Goal: Task Accomplishment & Management: Complete application form

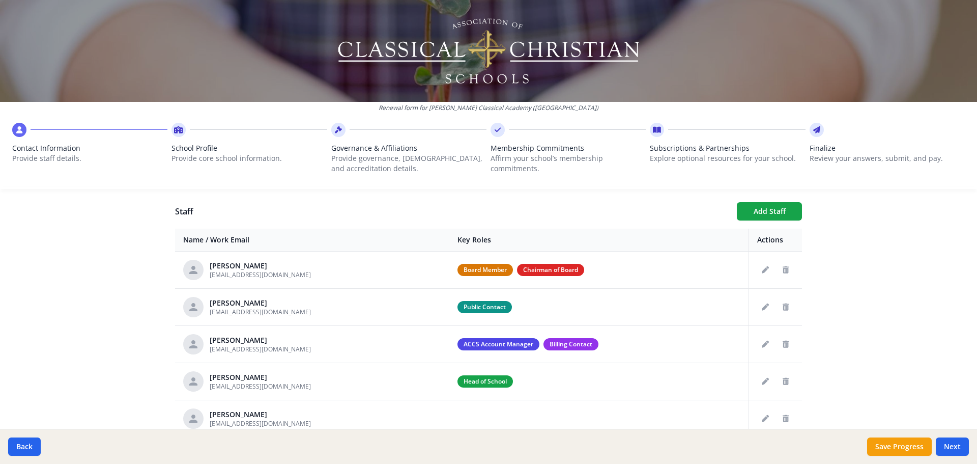
scroll to position [311, 0]
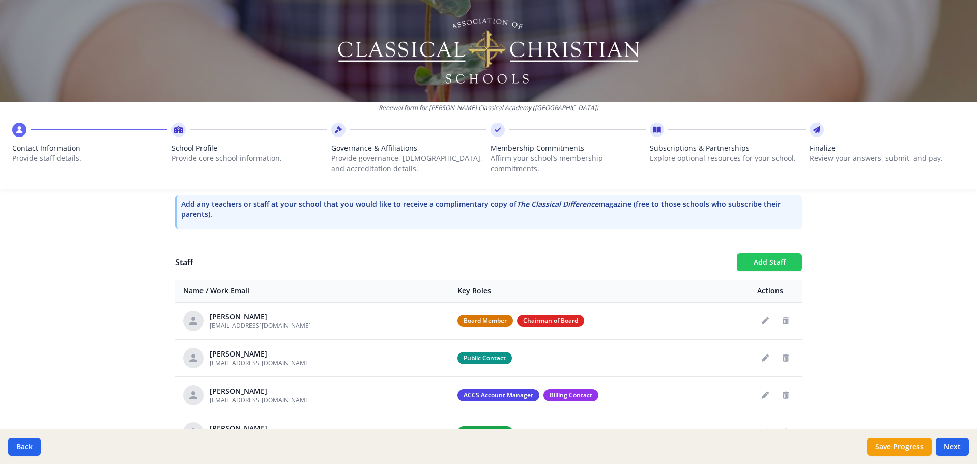
click at [773, 262] on button "Add Staff" at bounding box center [769, 262] width 65 height 18
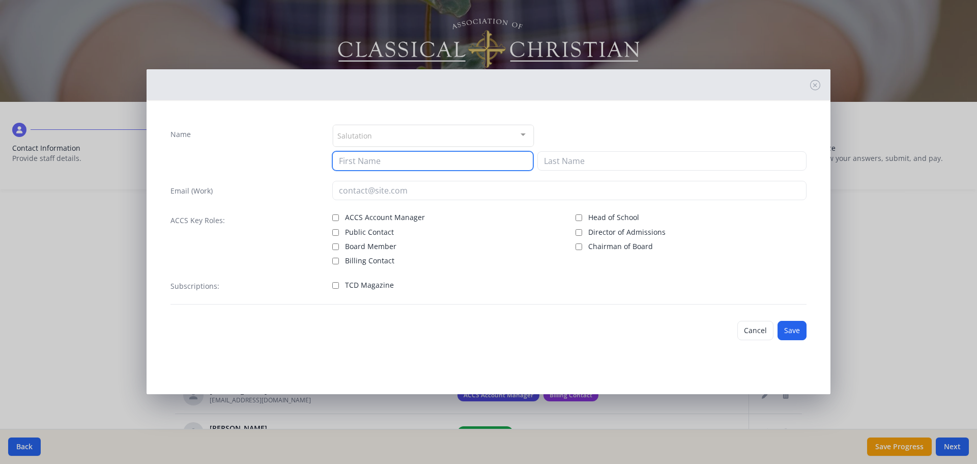
click at [434, 163] on input at bounding box center [432, 160] width 201 height 19
type input "[PERSON_NAME]"
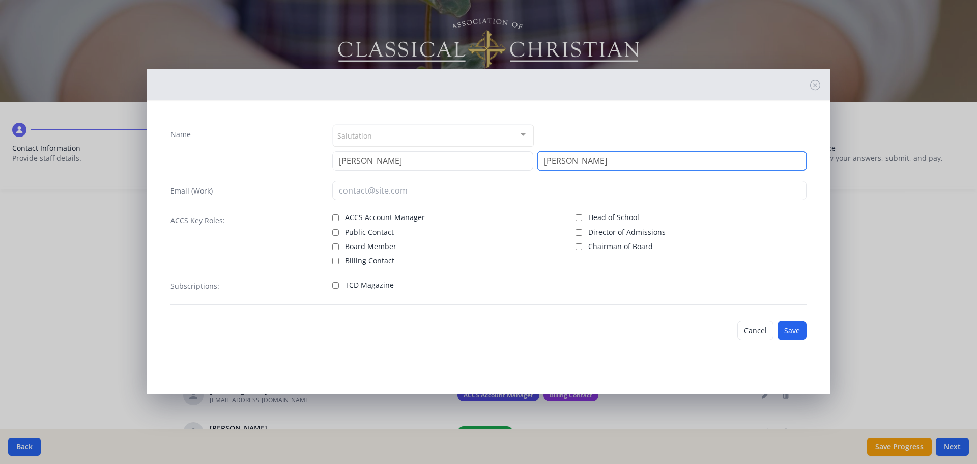
type input "[PERSON_NAME]"
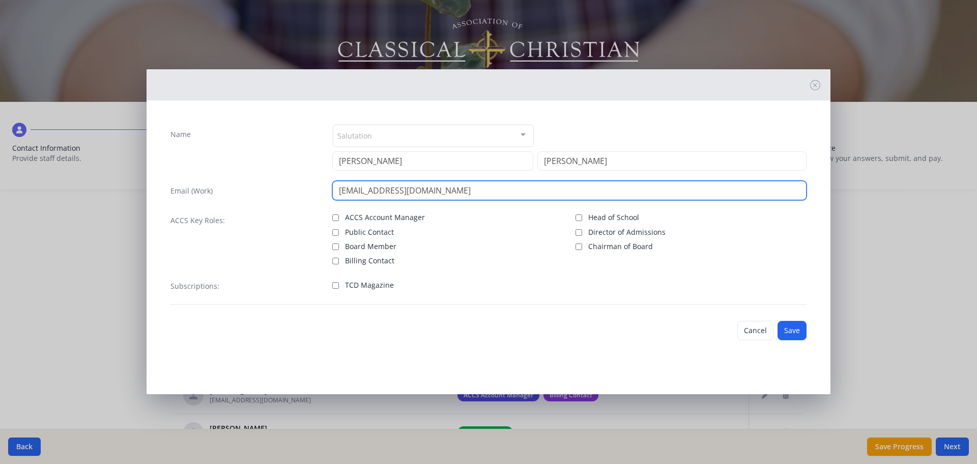
type input "[EMAIL_ADDRESS][DOMAIN_NAME]"
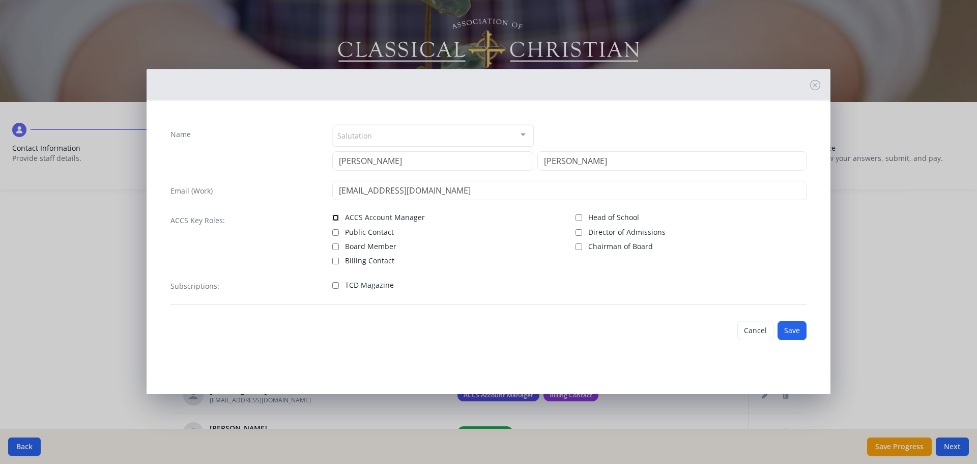
click at [335, 216] on input "ACCS Account Manager" at bounding box center [335, 217] width 7 height 7
checkbox input "true"
click at [335, 258] on input "Billing Contact" at bounding box center [335, 261] width 7 height 7
checkbox input "true"
click at [787, 326] on button "Save" at bounding box center [792, 330] width 29 height 19
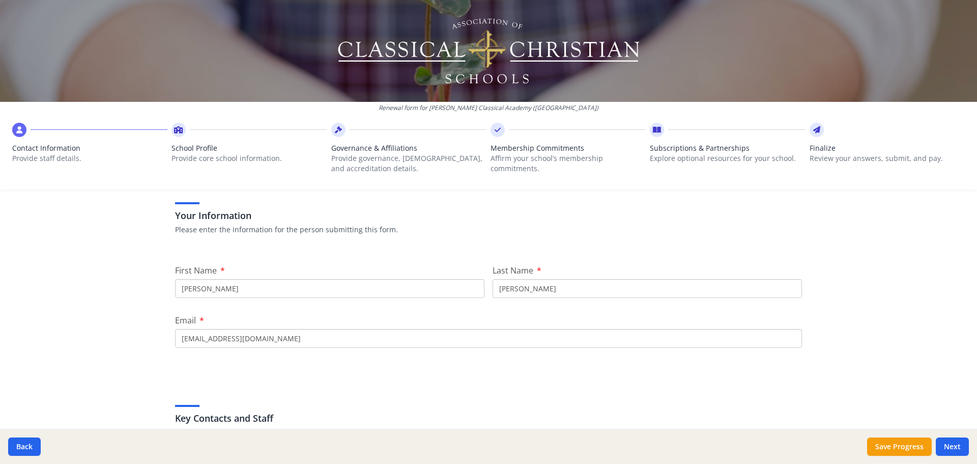
scroll to position [43, 0]
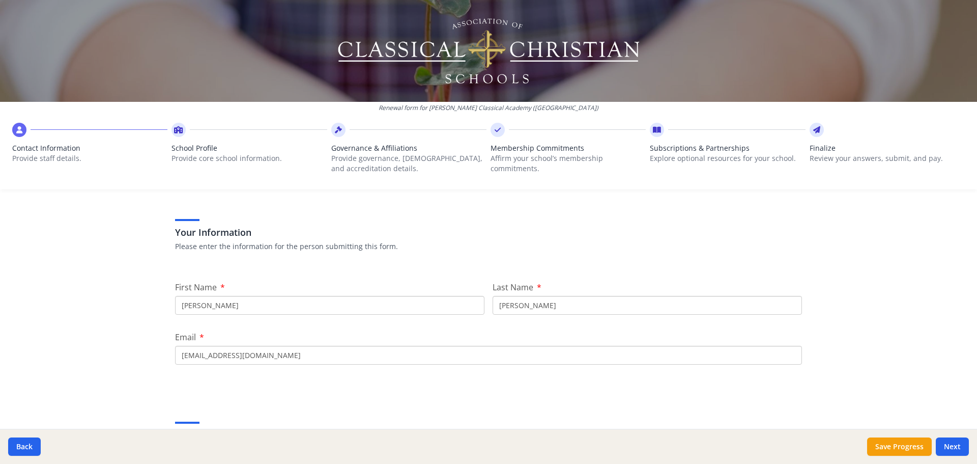
drag, startPoint x: 208, startPoint y: 299, endPoint x: 162, endPoint y: 309, distance: 47.0
type input "[PERSON_NAME]"
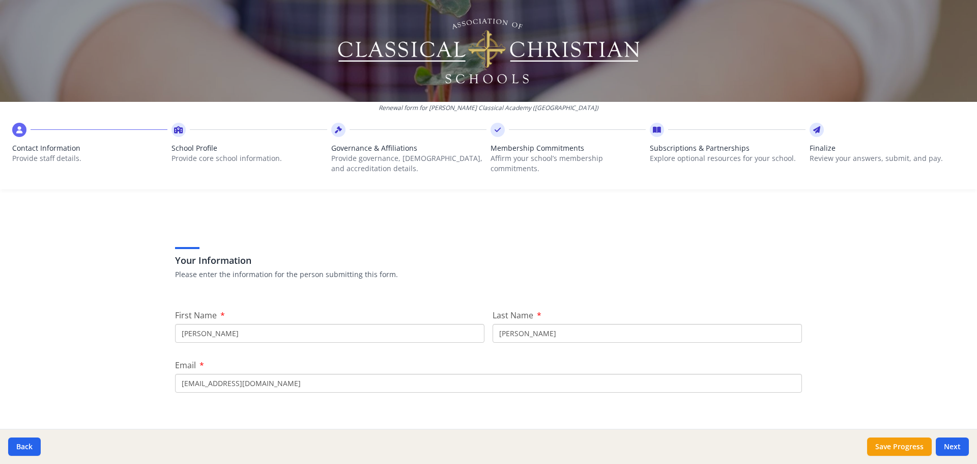
scroll to position [0, 0]
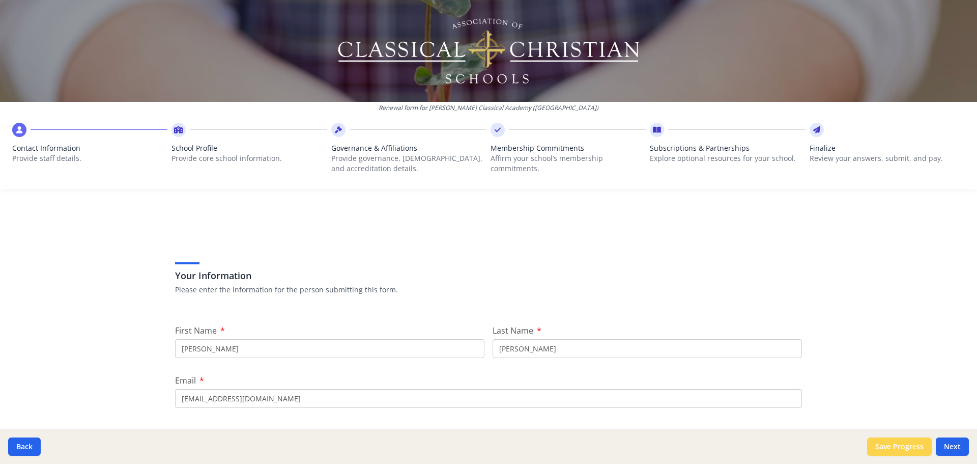
type input "[EMAIL_ADDRESS][DOMAIN_NAME]"
click at [893, 448] on button "Save Progress" at bounding box center [899, 446] width 65 height 18
click at [954, 445] on button "Next" at bounding box center [952, 446] width 33 height 18
type input "[PHONE_NUMBER]"
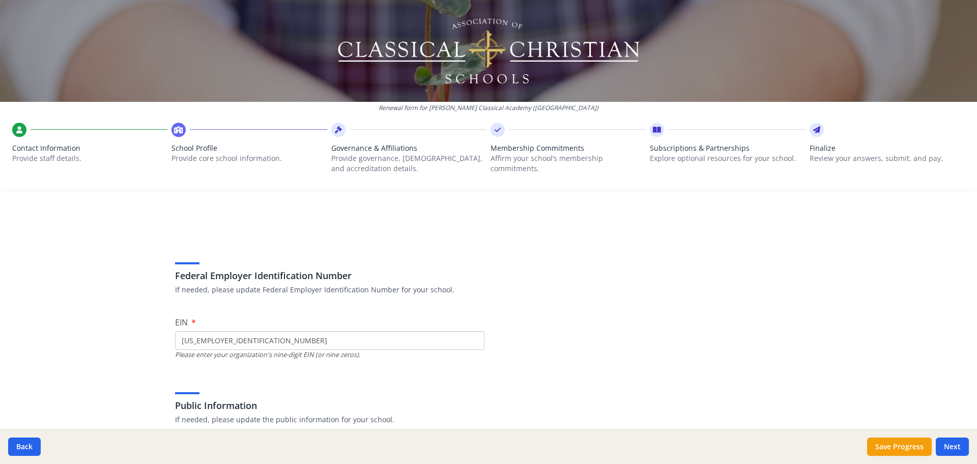
click at [274, 336] on input "[US_EMPLOYER_IDENTIFICATION_NUMBER]" at bounding box center [329, 340] width 309 height 19
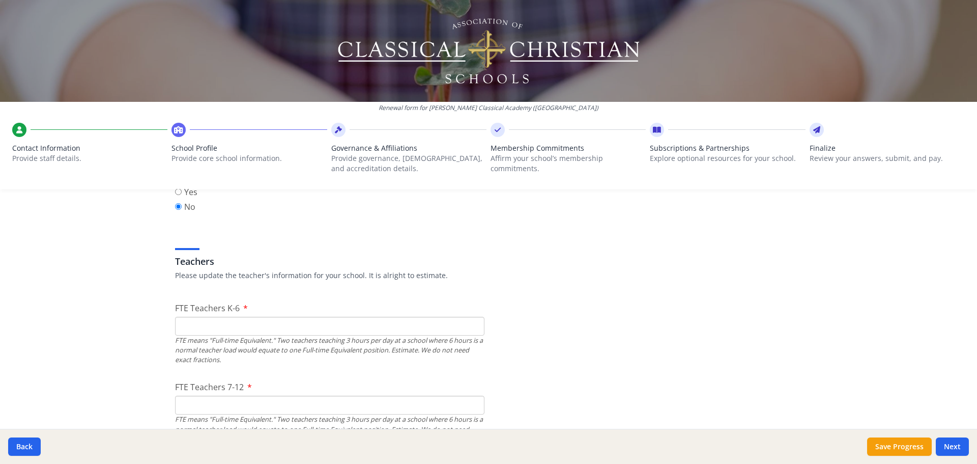
scroll to position [560, 0]
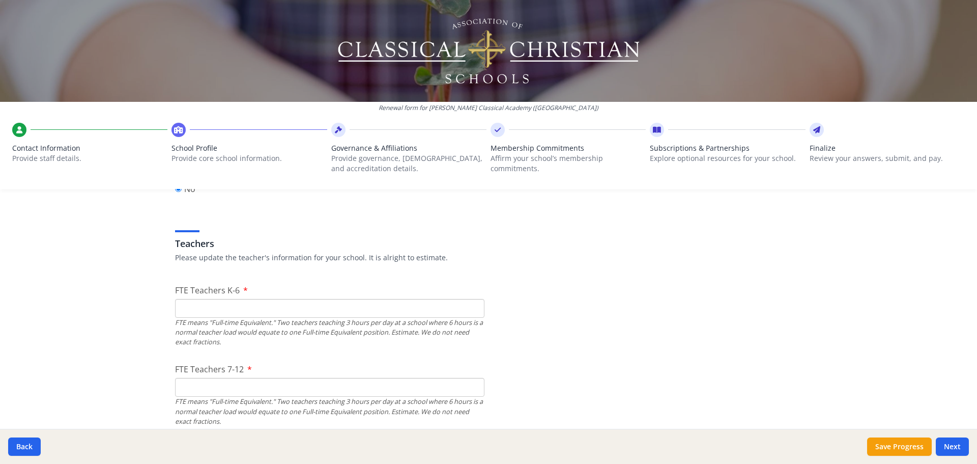
click at [407, 311] on input "FTE Teachers K-6" at bounding box center [329, 308] width 309 height 19
type input "6"
click at [317, 386] on input "FTE Teachers 7-12" at bounding box center [329, 387] width 309 height 19
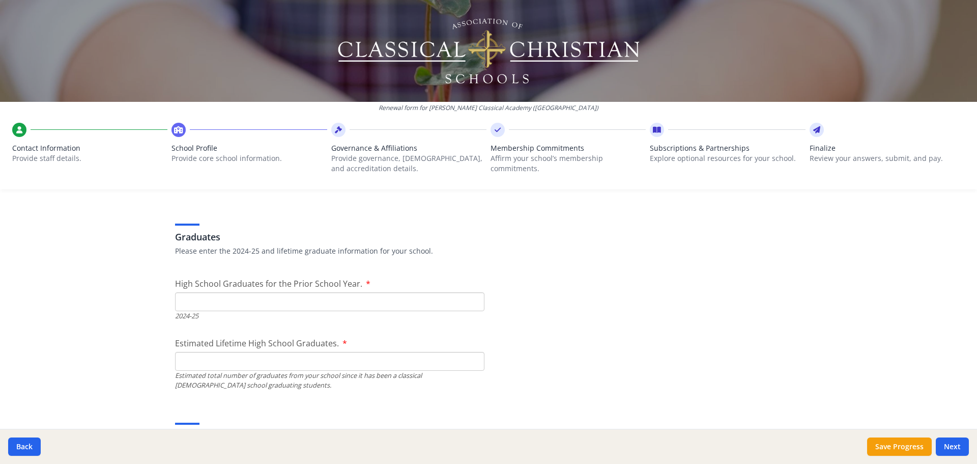
scroll to position [1425, 0]
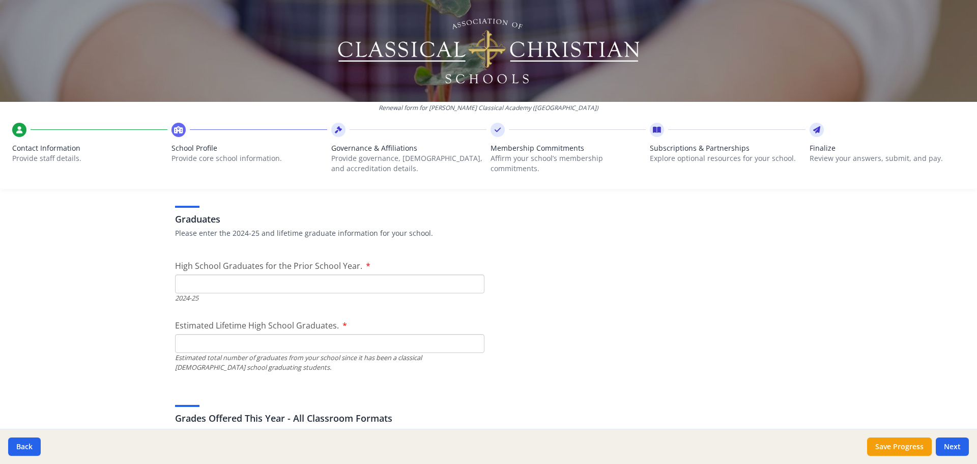
type input "7"
click at [258, 281] on input "High School Graduates for the Prior School Year." at bounding box center [329, 283] width 309 height 19
type input "6"
click at [240, 343] on input "Estimated Lifetime High School Graduates." at bounding box center [329, 343] width 309 height 19
type input "7"
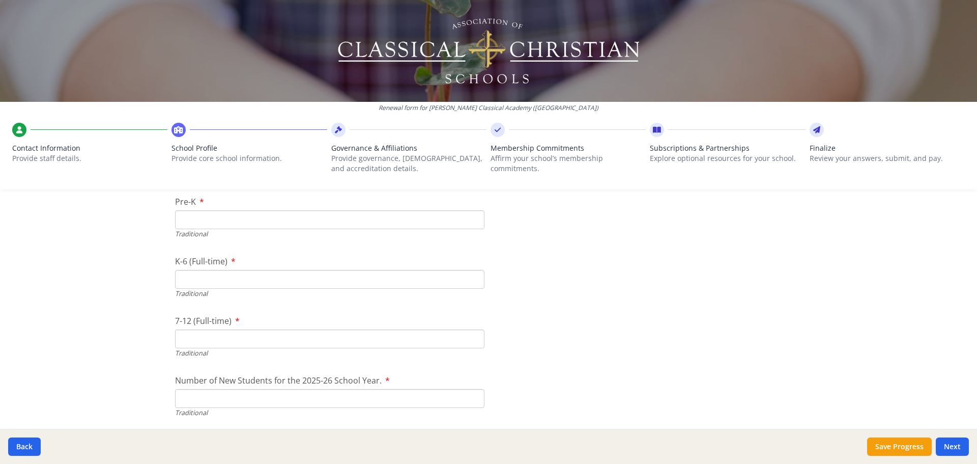
scroll to position [2087, 0]
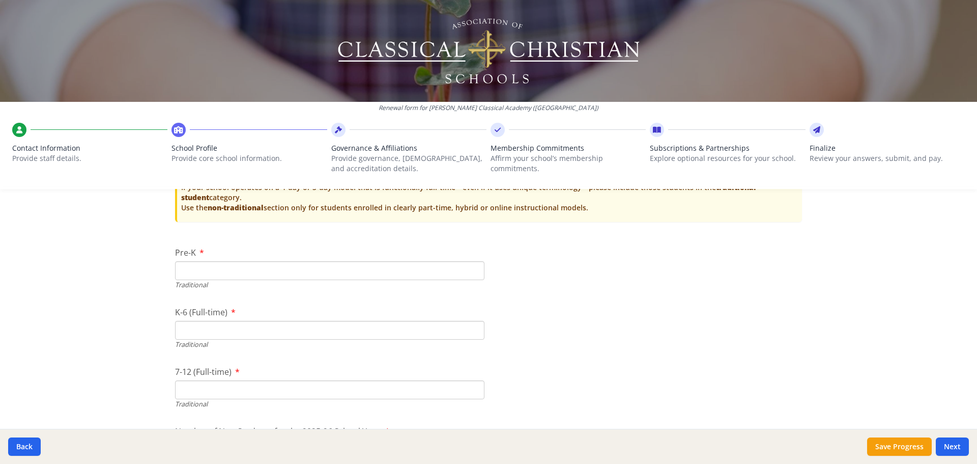
click at [292, 267] on input "Pre-K" at bounding box center [329, 270] width 309 height 19
type input "97"
click at [258, 333] on input "K-6 (Full-time)" at bounding box center [329, 330] width 309 height 19
type input "52"
click at [221, 393] on input "7-12 (Full-time)" at bounding box center [329, 389] width 309 height 19
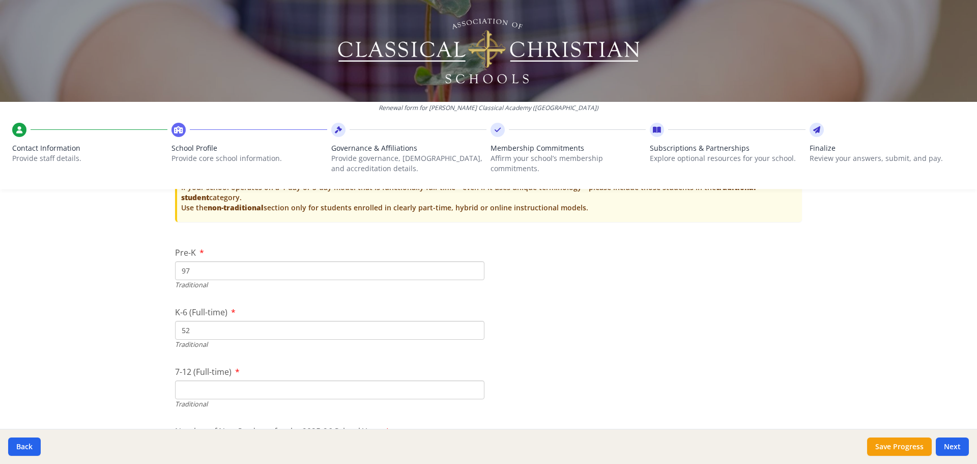
drag, startPoint x: 195, startPoint y: 272, endPoint x: 167, endPoint y: 274, distance: 27.6
type input "30"
drag, startPoint x: 190, startPoint y: 330, endPoint x: 175, endPoint y: 330, distance: 14.8
click at [175, 330] on input "52" at bounding box center [329, 330] width 309 height 19
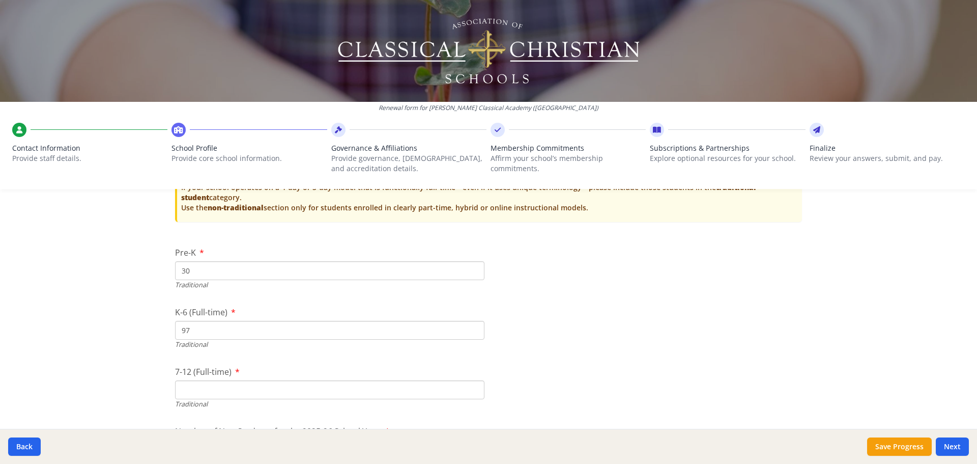
type input "97"
click at [183, 386] on input "7-12 (Full-time)" at bounding box center [329, 389] width 309 height 19
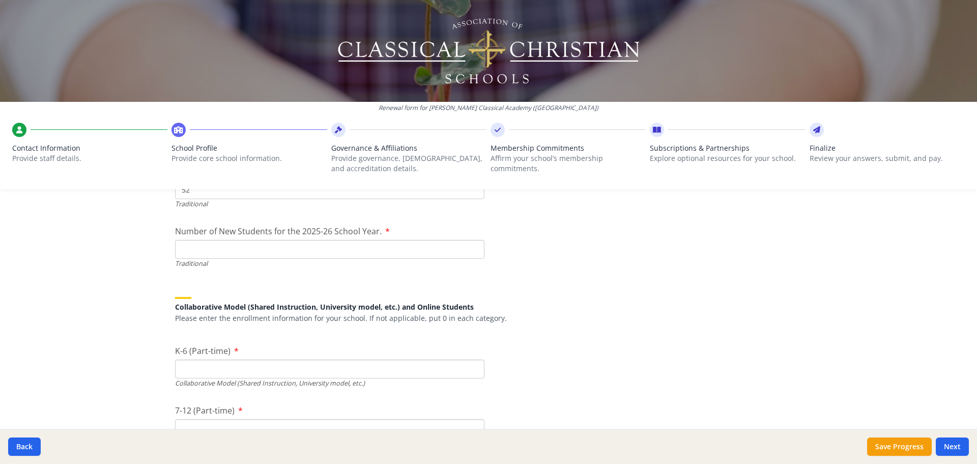
scroll to position [2290, 0]
type input "52"
click at [333, 247] on input "Number of New Students for the 2025-26 School Year." at bounding box center [329, 245] width 309 height 19
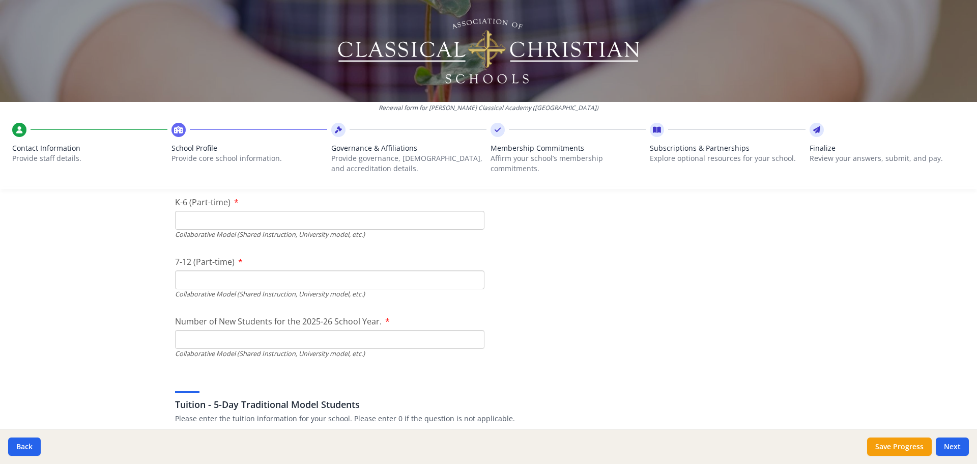
scroll to position [2443, 0]
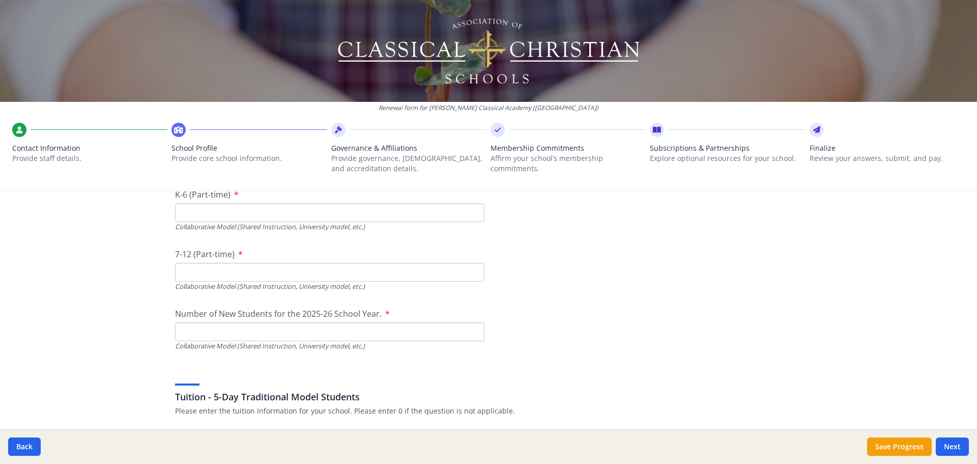
click at [244, 213] on input "K-6 (Part-time)" at bounding box center [329, 212] width 309 height 19
type input "0"
click at [219, 266] on input "7-12 (Part-time)" at bounding box center [329, 272] width 309 height 19
type input "0"
click at [193, 102] on input "Number of New Students for the 2025-26 School Year." at bounding box center [329, 92] width 309 height 19
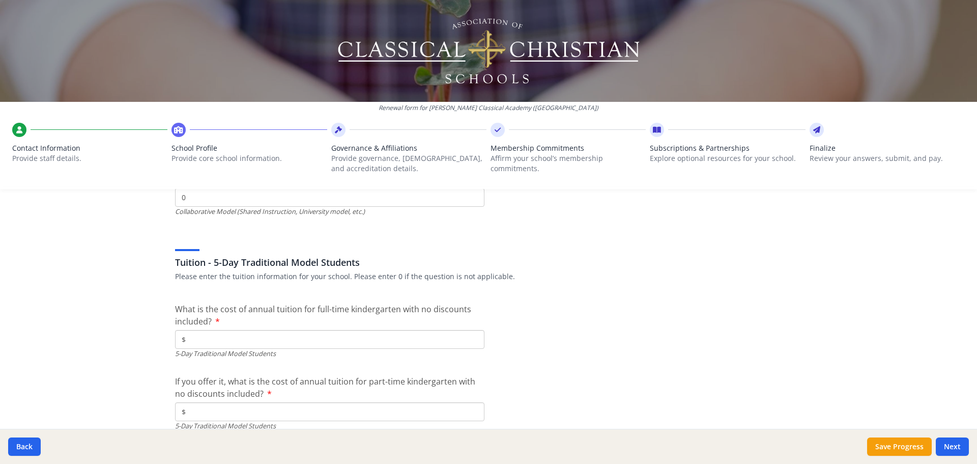
scroll to position [2596, 0]
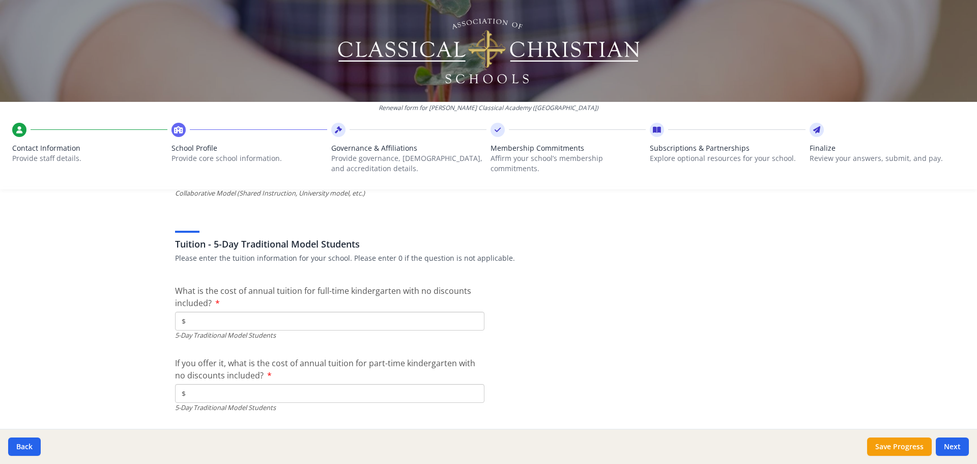
type input "0"
click at [210, 319] on input "$" at bounding box center [329, 320] width 309 height 19
type input "$6 000"
click at [203, 397] on input "$" at bounding box center [329, 393] width 309 height 19
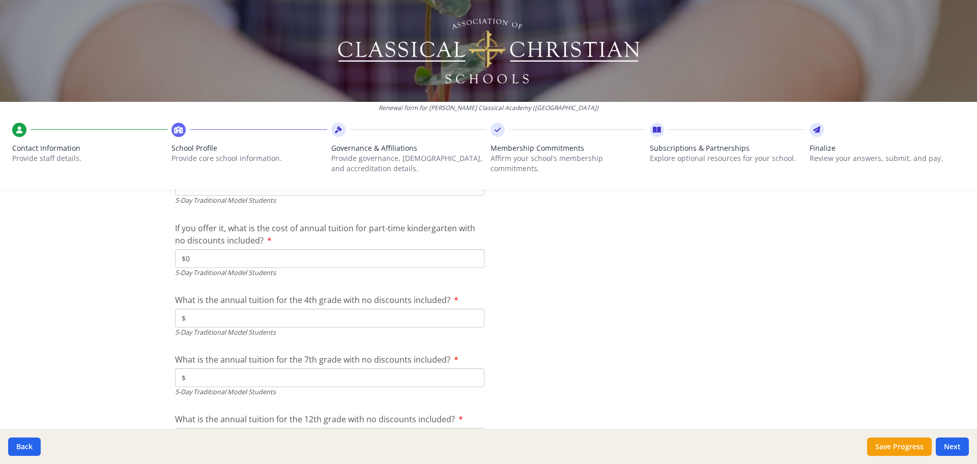
scroll to position [2748, 0]
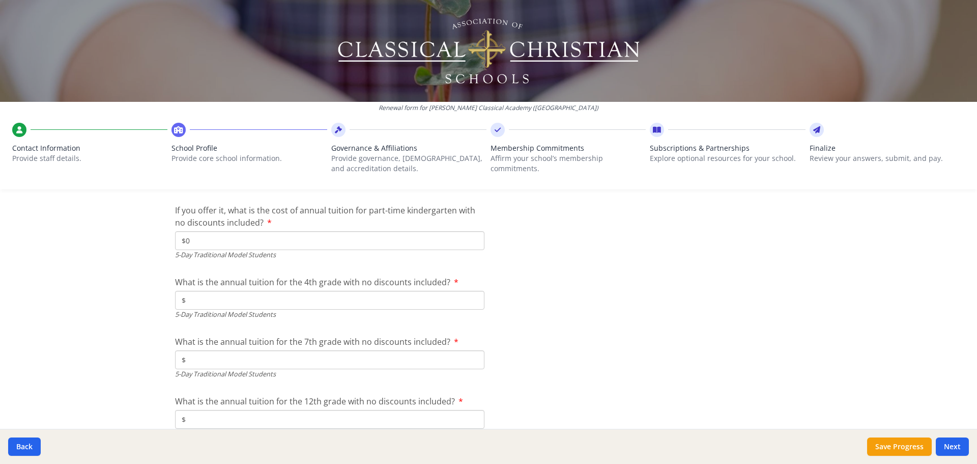
type input "$0"
click at [211, 305] on input "$" at bounding box center [329, 300] width 309 height 19
type input "$6 500"
click at [265, 361] on input "$" at bounding box center [329, 359] width 309 height 19
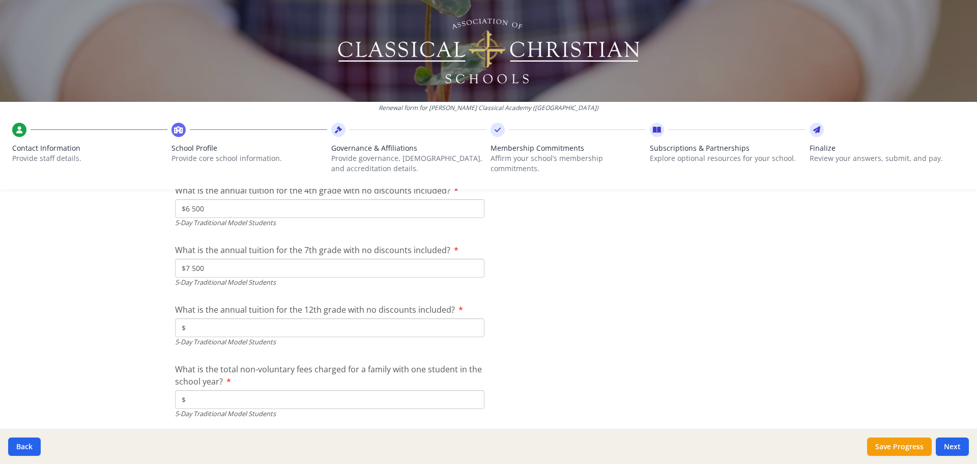
scroll to position [2901, 0]
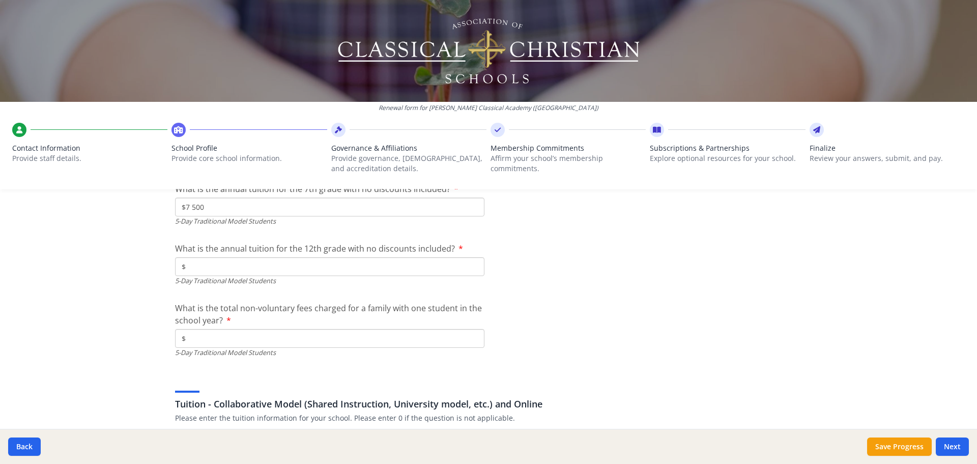
type input "$7 500"
click at [281, 267] on input "$" at bounding box center [329, 266] width 309 height 19
type input "$8 500"
click at [283, 344] on input "$" at bounding box center [329, 338] width 309 height 19
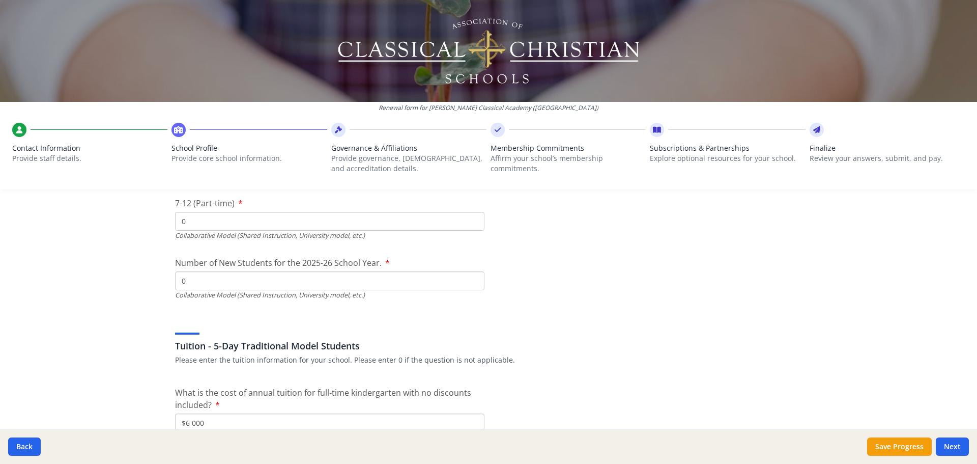
scroll to position [2443, 0]
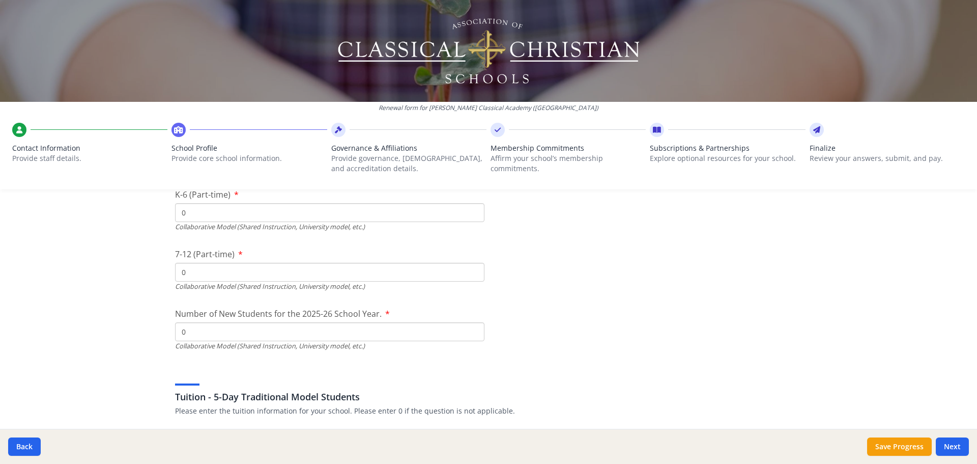
drag, startPoint x: 189, startPoint y: 334, endPoint x: 169, endPoint y: 337, distance: 19.6
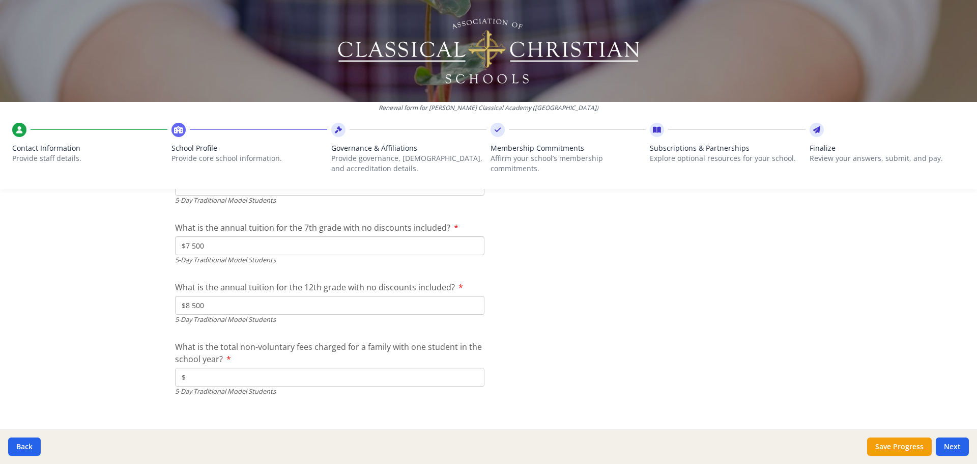
scroll to position [2901, 0]
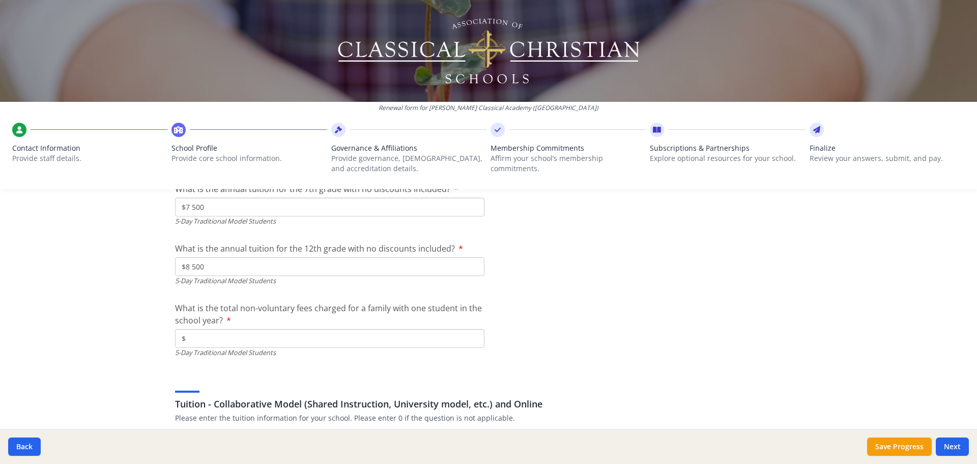
type input "33"
click at [213, 338] on input "$" at bounding box center [329, 338] width 309 height 19
type input "$100"
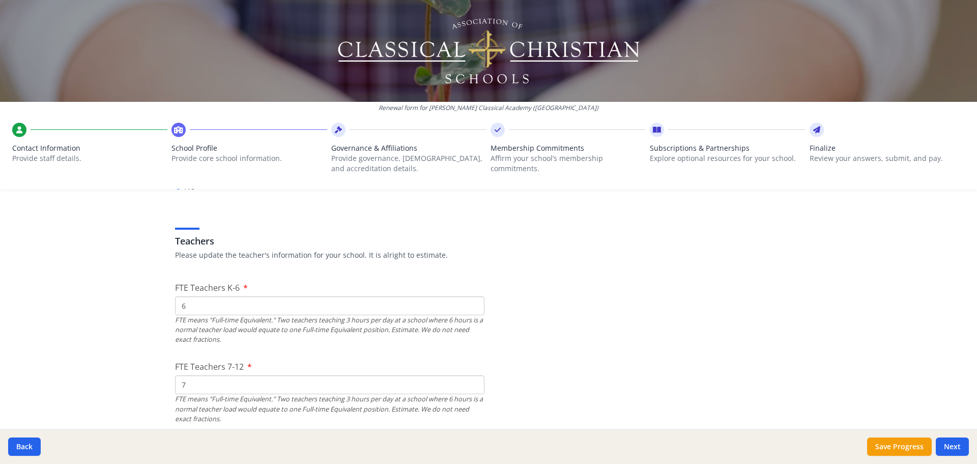
scroll to position [560, 0]
drag, startPoint x: 183, startPoint y: 308, endPoint x: 175, endPoint y: 308, distance: 7.6
click at [175, 308] on input "6" at bounding box center [329, 308] width 309 height 19
type input "7"
drag, startPoint x: 182, startPoint y: 388, endPoint x: 175, endPoint y: 390, distance: 7.3
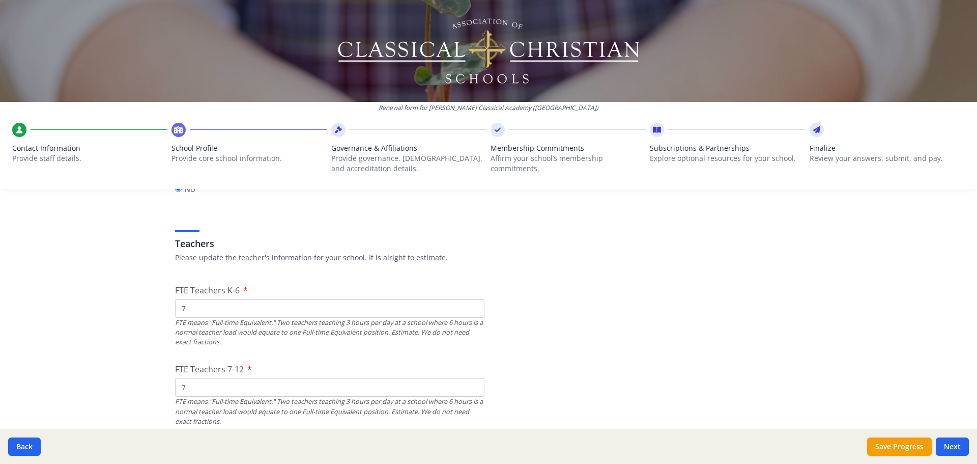
click at [175, 390] on input "7" at bounding box center [329, 387] width 309 height 19
type input "6"
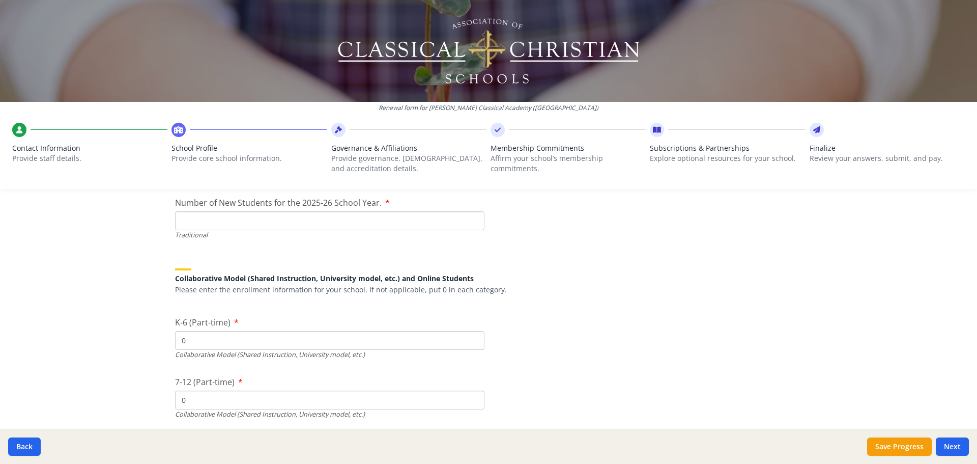
scroll to position [2290, 0]
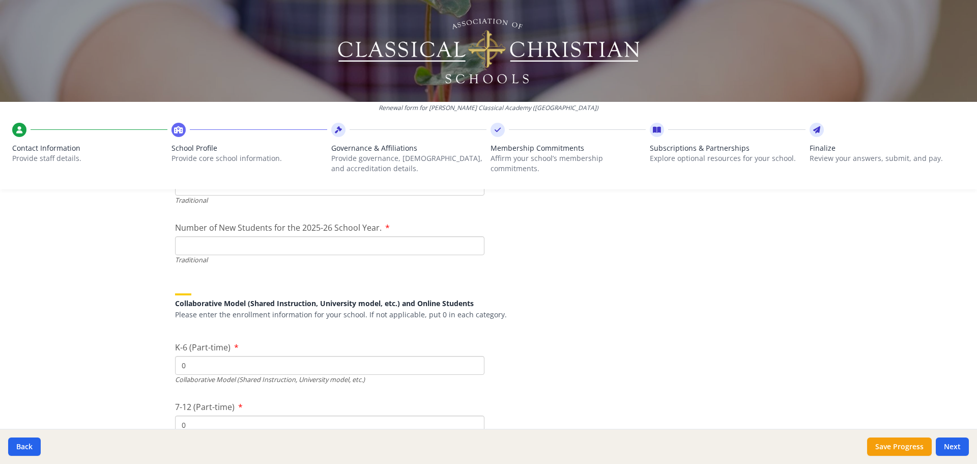
click at [220, 246] on input "Number of New Students for the 2025-26 School Year." at bounding box center [329, 245] width 309 height 19
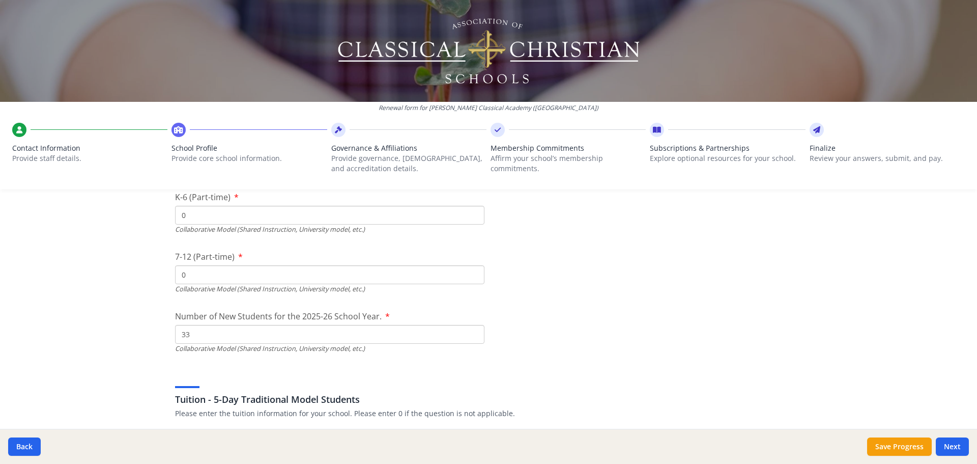
scroll to position [2494, 0]
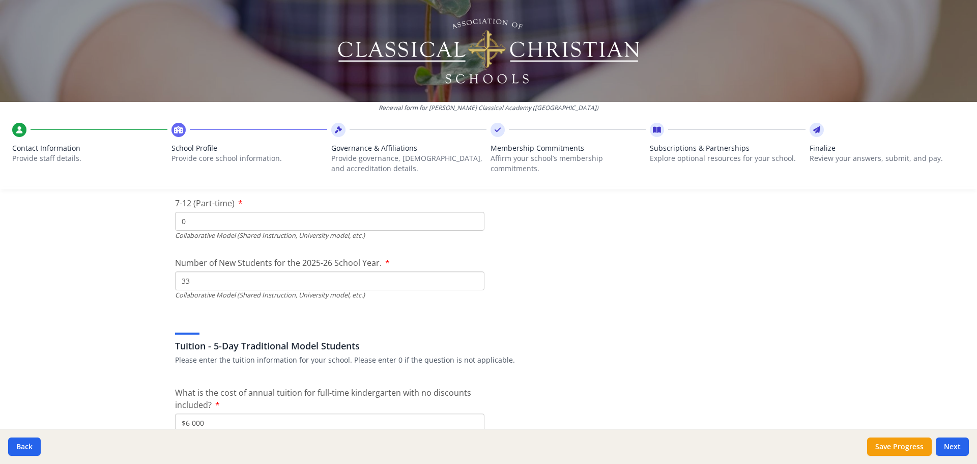
type input "33"
drag, startPoint x: 192, startPoint y: 280, endPoint x: 139, endPoint y: 277, distance: 53.5
click at [139, 277] on div "Renewal form for [PERSON_NAME] Classical Academy ([GEOGRAPHIC_DATA]) Contact In…" at bounding box center [488, 232] width 977 height 464
type input "0"
click at [675, 350] on h3 "Tuition - 5-Day Traditional Model Students" at bounding box center [488, 345] width 627 height 14
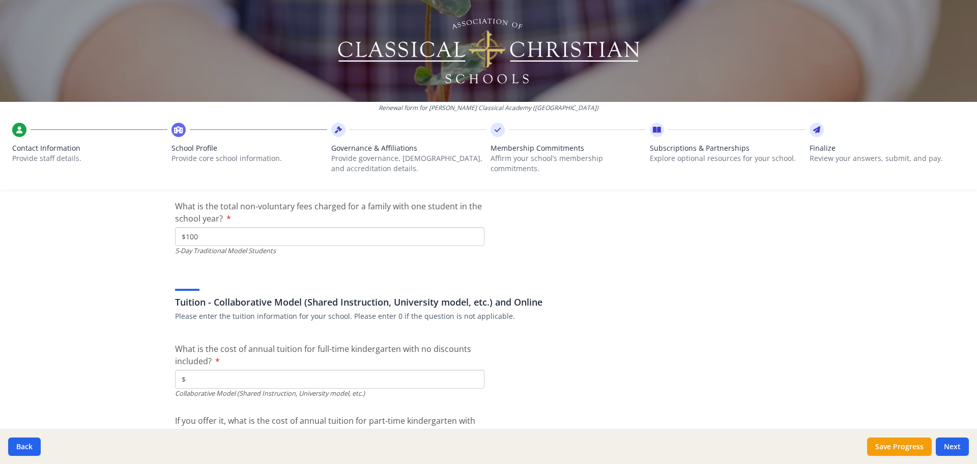
scroll to position [3054, 0]
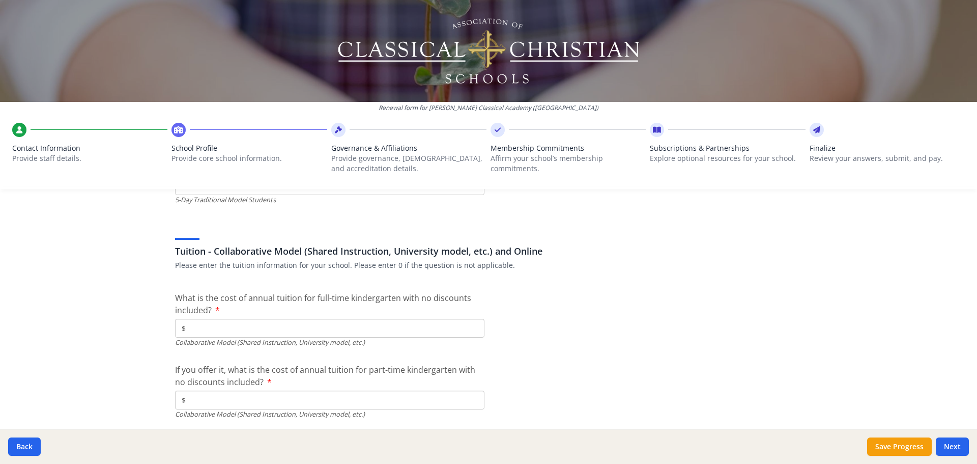
type input "$0"
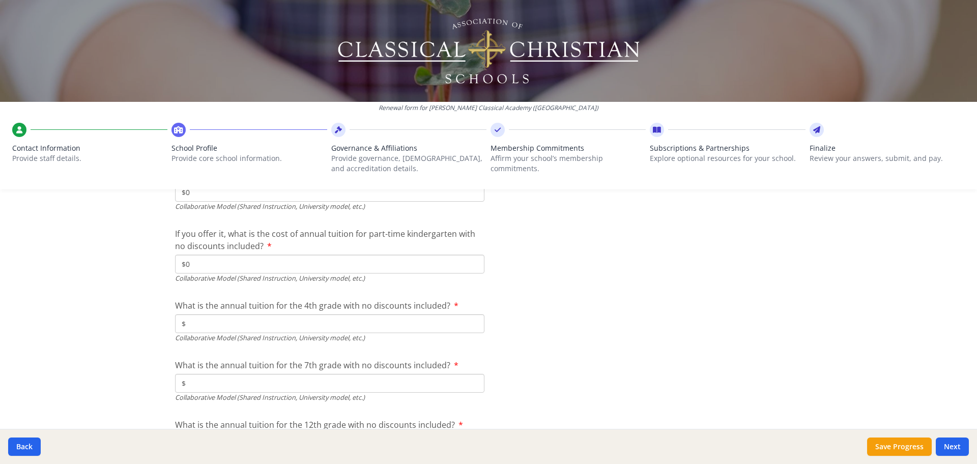
scroll to position [3257, 0]
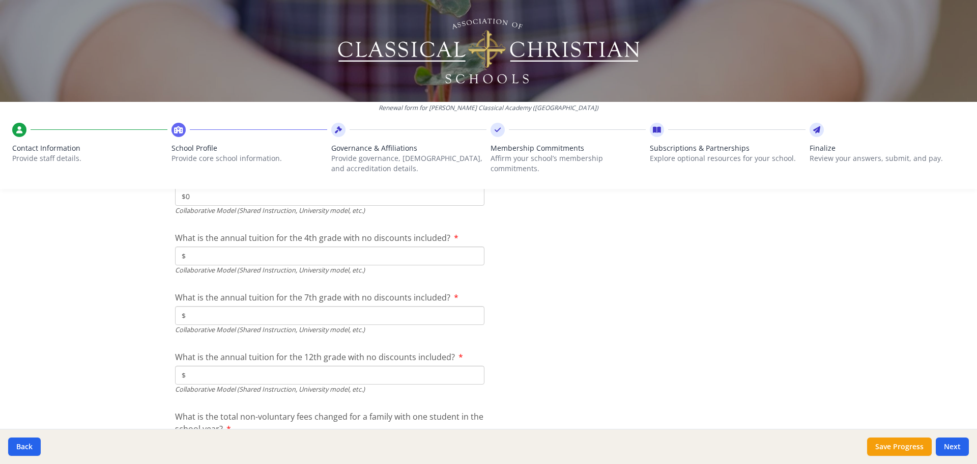
type input "$0"
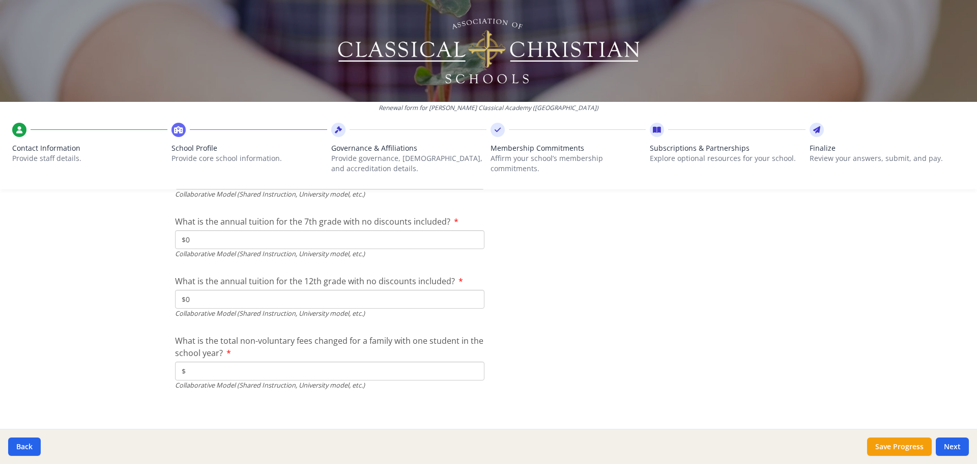
scroll to position [3338, 0]
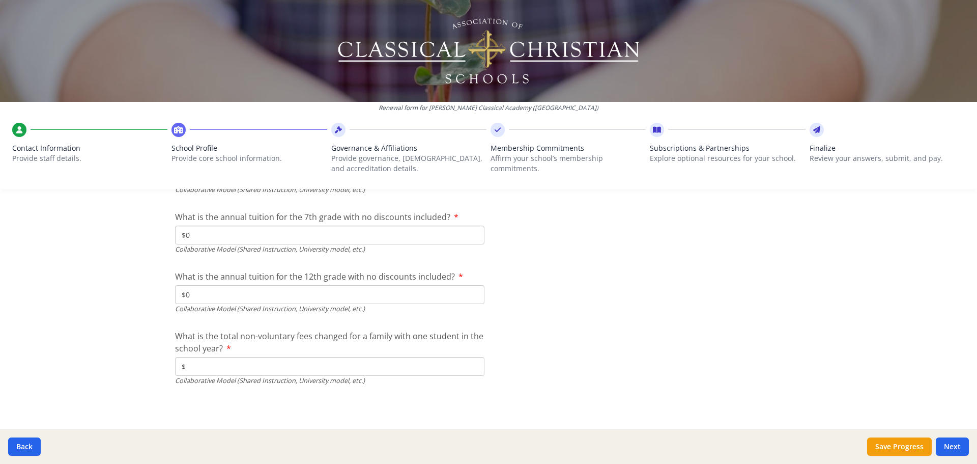
type input "$0"
click at [190, 366] on input "$" at bounding box center [329, 366] width 309 height 19
type input "$0"
click at [949, 446] on button "Next" at bounding box center [952, 446] width 33 height 18
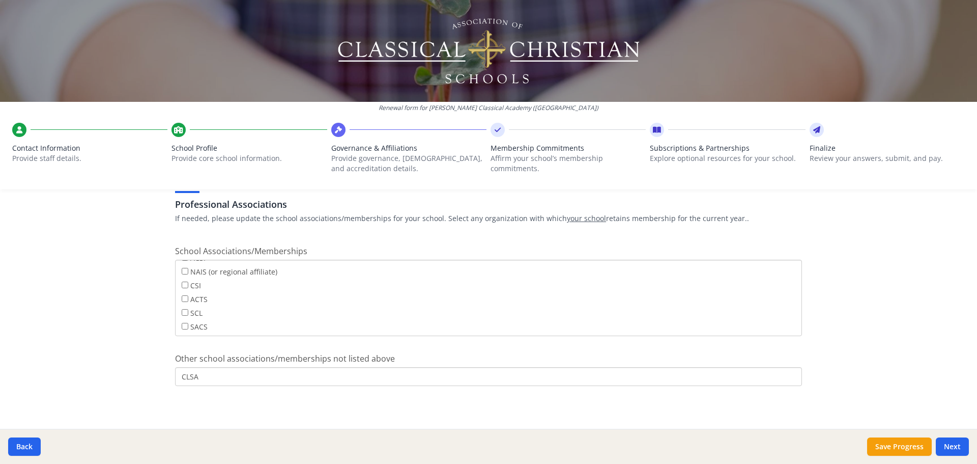
scroll to position [0, 0]
click at [951, 447] on button "Next" at bounding box center [952, 446] width 33 height 18
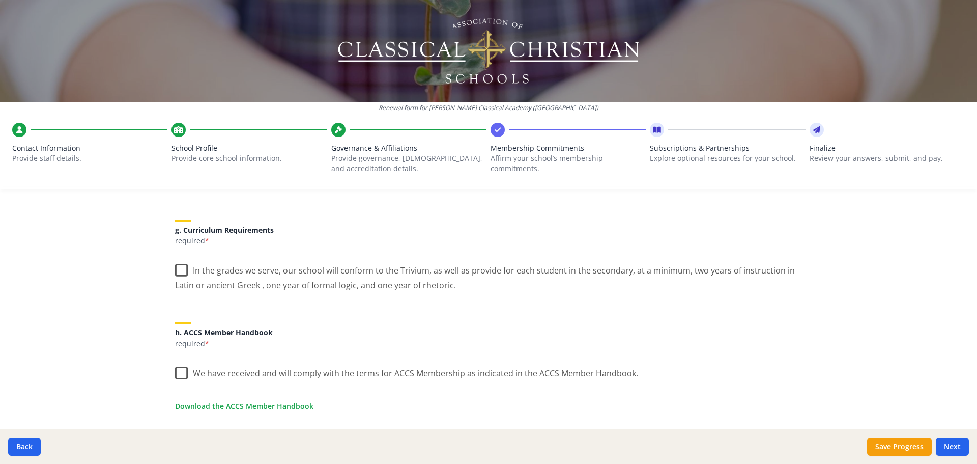
click at [177, 267] on label "In the grades we serve, our school will conform to the Trivium, as well as prov…" at bounding box center [488, 274] width 627 height 34
click at [0, 0] on input "In the grades we serve, our school will conform to the Trivium, as well as prov…" at bounding box center [0, 0] width 0 height 0
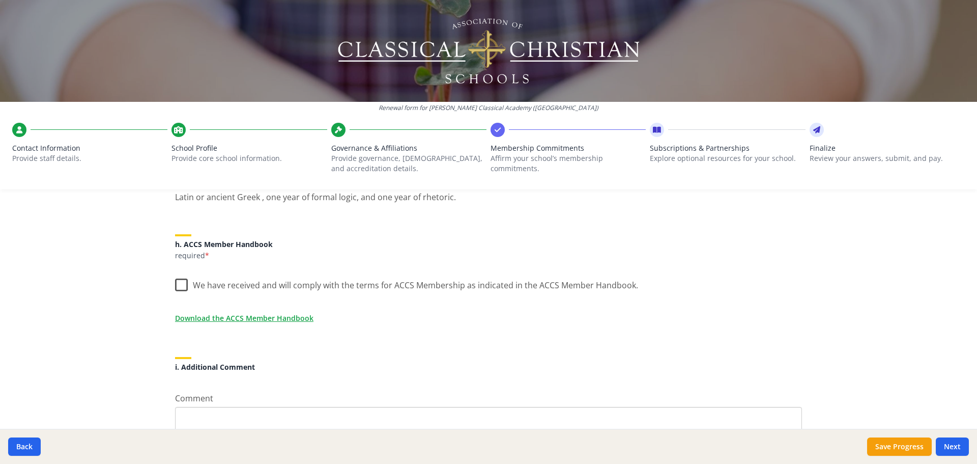
scroll to position [841, 0]
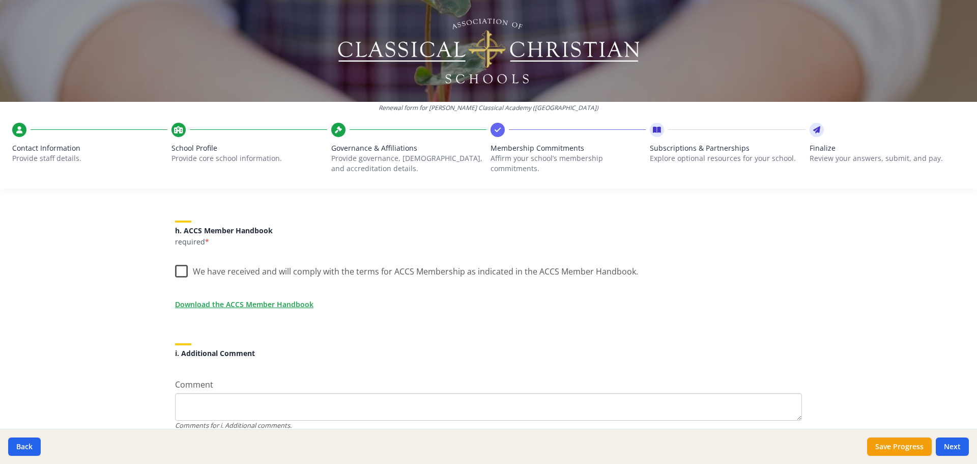
click at [178, 269] on label "We have received and will comply with the terms for ACCS Membership as indicate…" at bounding box center [406, 269] width 463 height 22
click at [0, 0] on input "We have received and will comply with the terms for ACCS Membership as indicate…" at bounding box center [0, 0] width 0 height 0
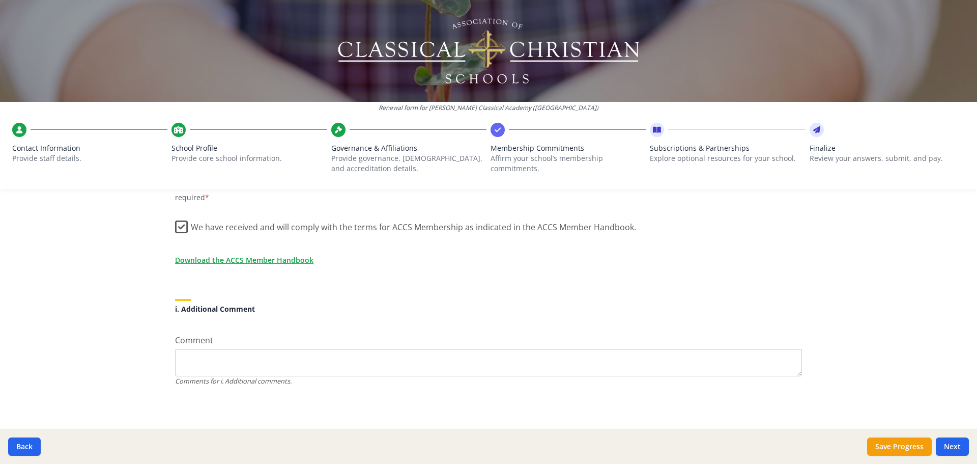
scroll to position [886, 0]
click at [242, 262] on link "Download the ACCS Member Handbook" at bounding box center [246, 259] width 138 height 11
click at [949, 447] on button "Next" at bounding box center [952, 446] width 33 height 18
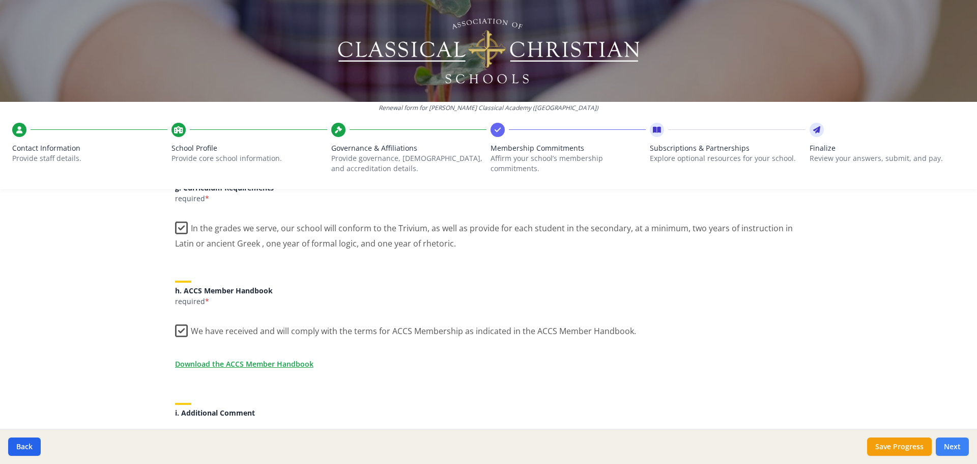
scroll to position [973, 0]
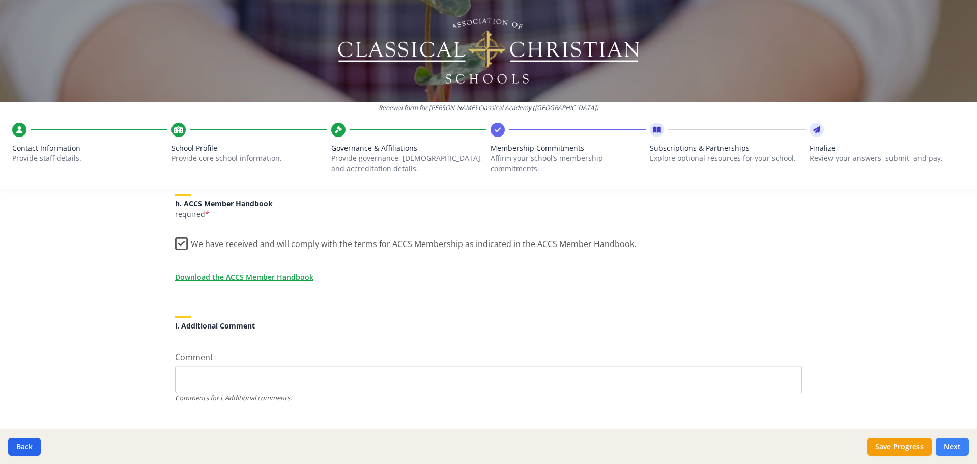
click at [949, 447] on button "Next" at bounding box center [952, 446] width 33 height 18
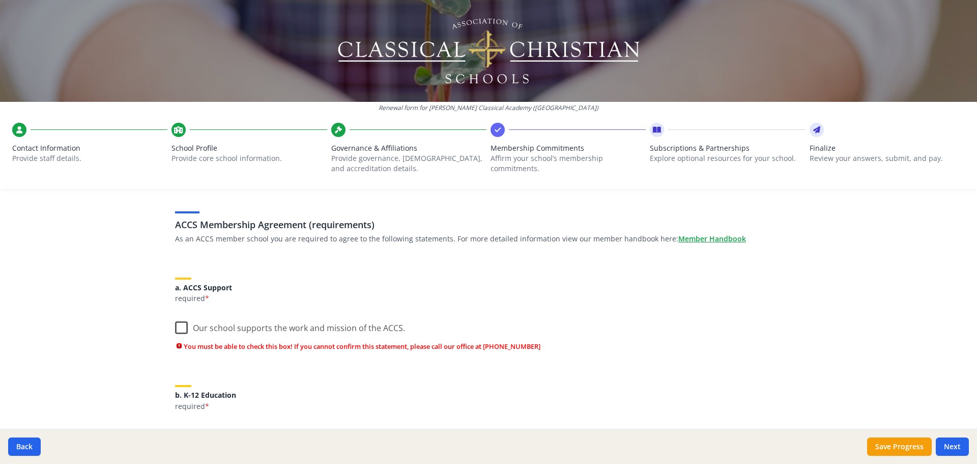
scroll to position [102, 0]
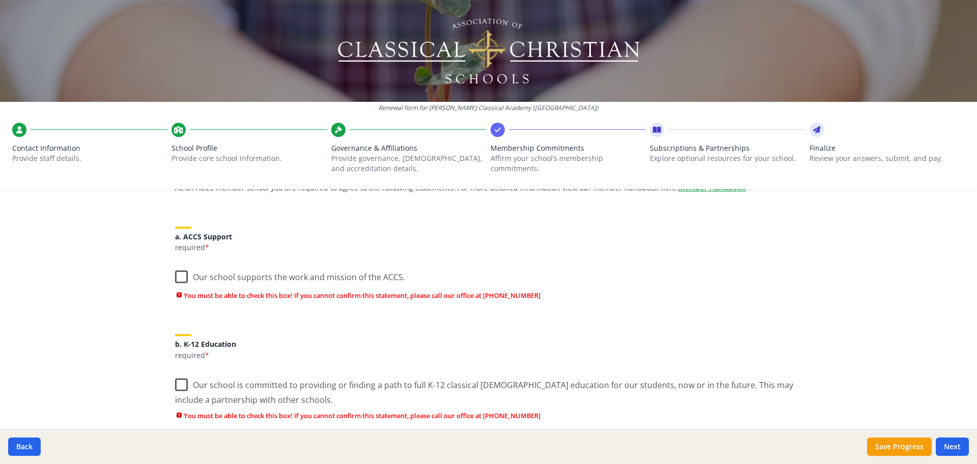
click at [177, 274] on label "Our school supports the work and mission of the ACCS." at bounding box center [290, 275] width 230 height 22
click at [0, 0] on input "Our school supports the work and mission of the ACCS." at bounding box center [0, 0] width 0 height 0
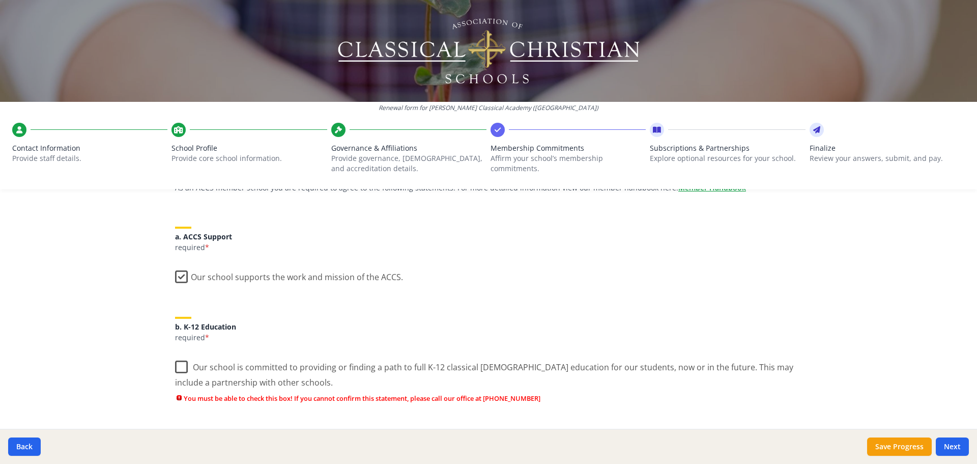
click at [176, 365] on label "Our school is committed to providing or finding a path to full K-12 classical […" at bounding box center [488, 371] width 627 height 34
click at [0, 0] on input "Our school is committed to providing or finding a path to full K-12 classical […" at bounding box center [0, 0] width 0 height 0
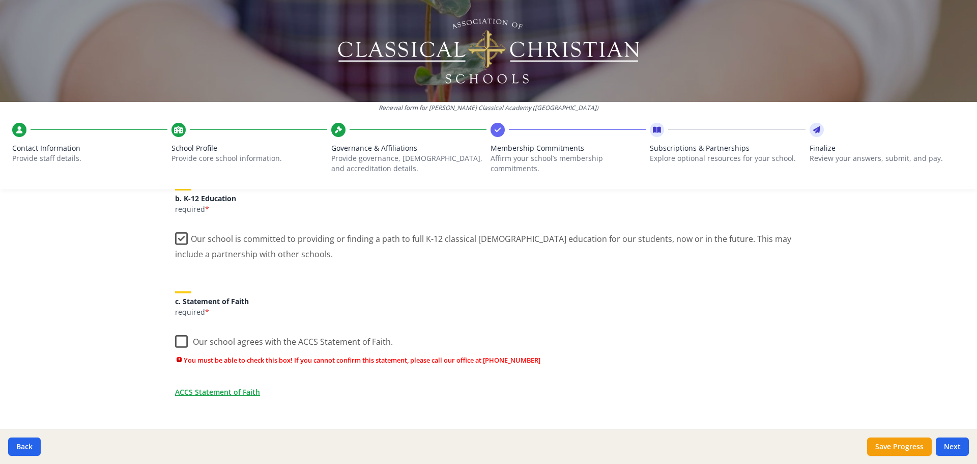
scroll to position [254, 0]
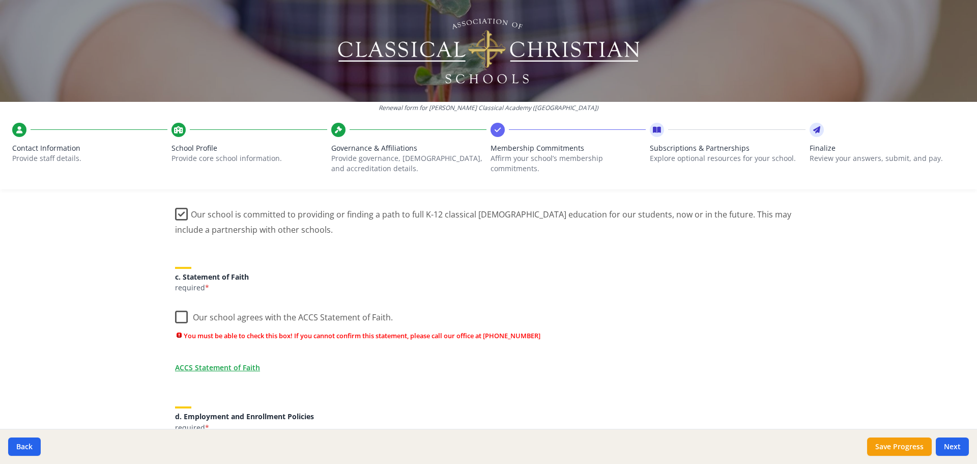
click at [178, 315] on label "Our school agrees with the ACCS Statement of Faith." at bounding box center [284, 315] width 218 height 22
click at [0, 0] on input "Our school agrees with the ACCS Statement of Faith." at bounding box center [0, 0] width 0 height 0
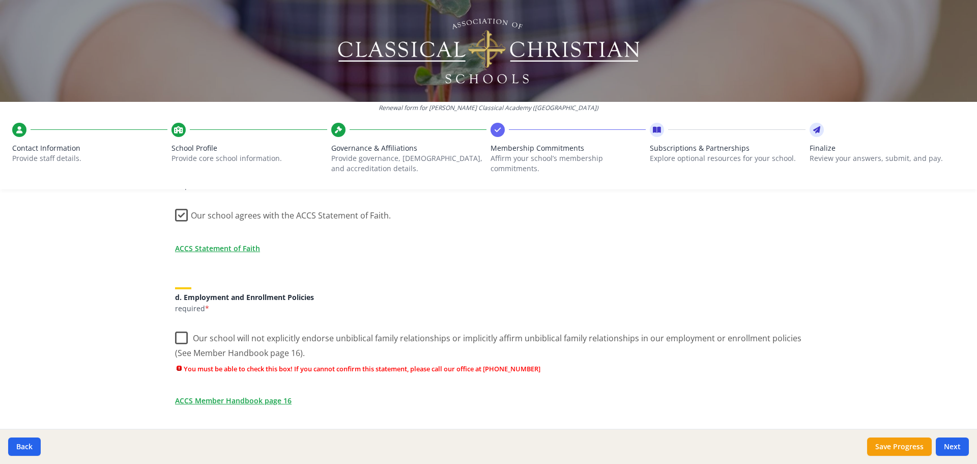
scroll to position [407, 0]
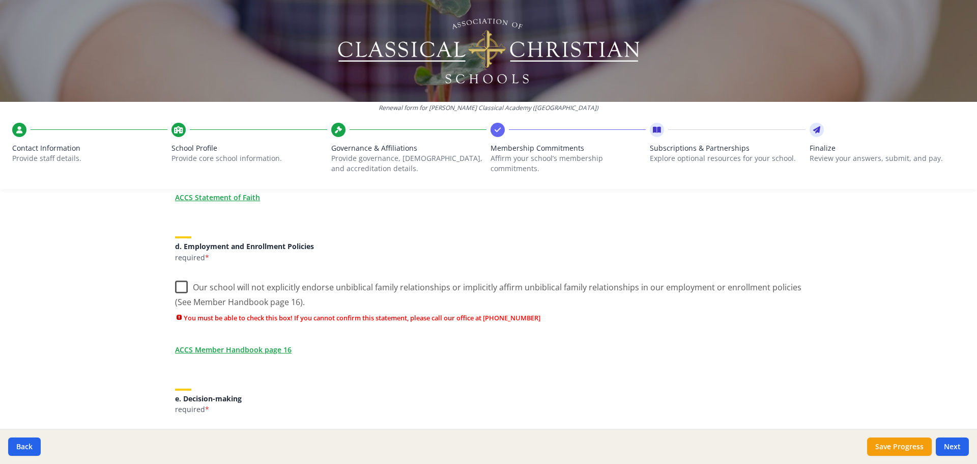
click at [175, 286] on label "Our school will not explicitly endorse unbiblical family relationships or impli…" at bounding box center [488, 291] width 627 height 34
click at [0, 0] on input "Our school will not explicitly endorse unbiblical family relationships or impli…" at bounding box center [0, 0] width 0 height 0
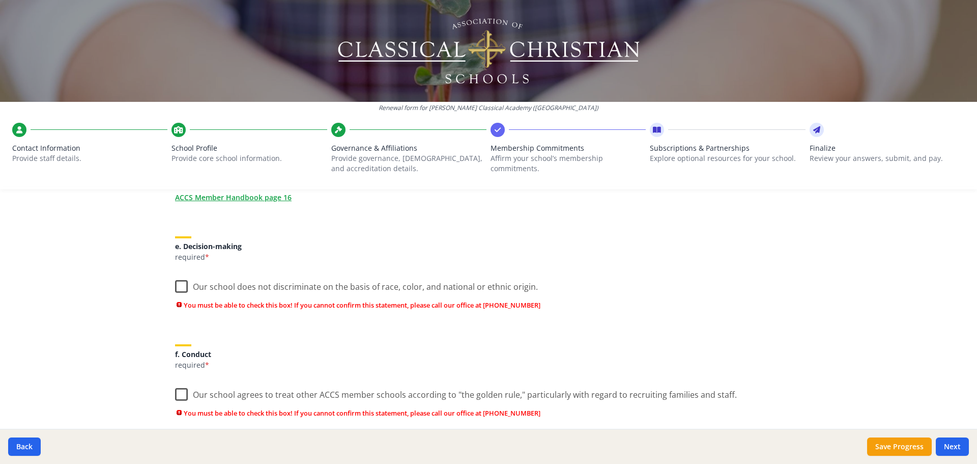
scroll to position [560, 0]
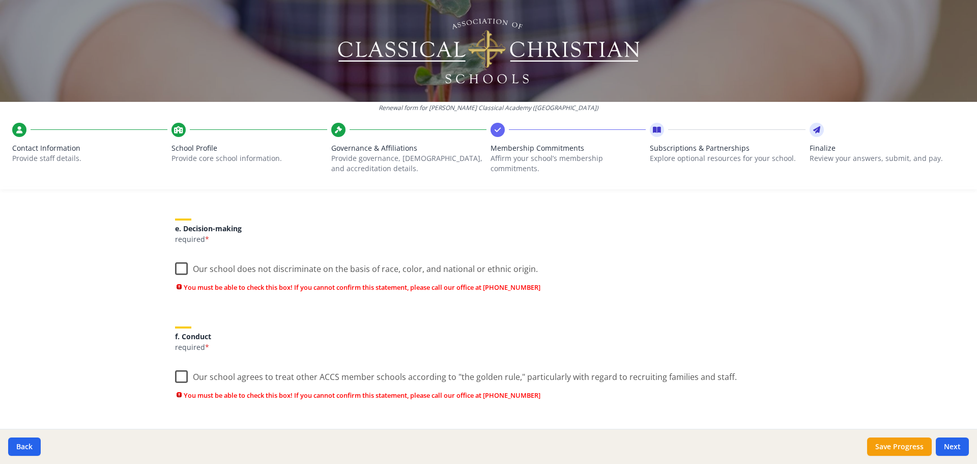
click at [175, 267] on label "Our school does not discriminate on the basis of race, color, and national or e…" at bounding box center [356, 266] width 363 height 22
click at [0, 0] on input "Our school does not discriminate on the basis of race, color, and national or e…" at bounding box center [0, 0] width 0 height 0
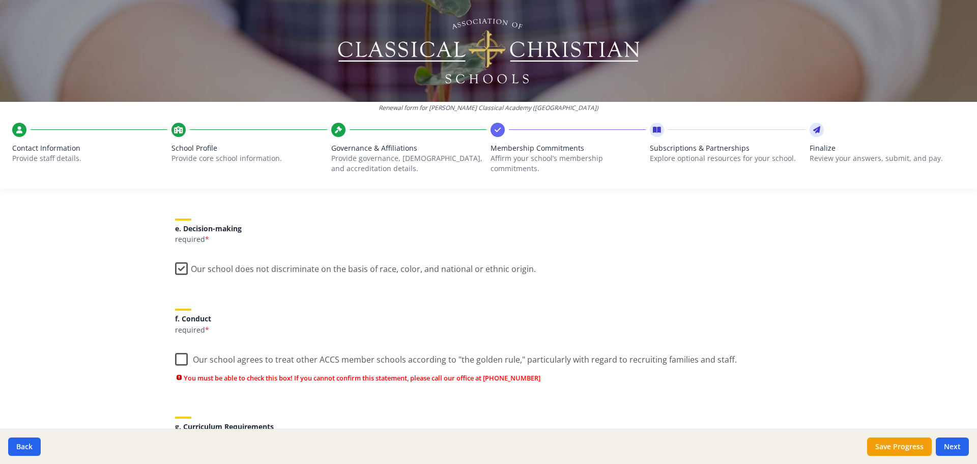
click at [180, 358] on label "Our school agrees to treat other ACCS member schools according to "the golden r…" at bounding box center [456, 357] width 562 height 22
click at [0, 0] on input "Our school agrees to treat other ACCS member schools according to "the golden r…" at bounding box center [0, 0] width 0 height 0
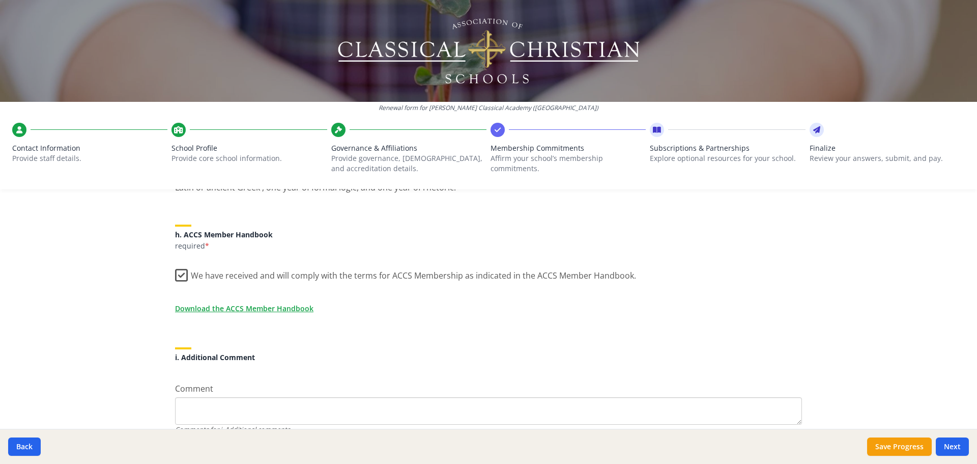
scroll to position [886, 0]
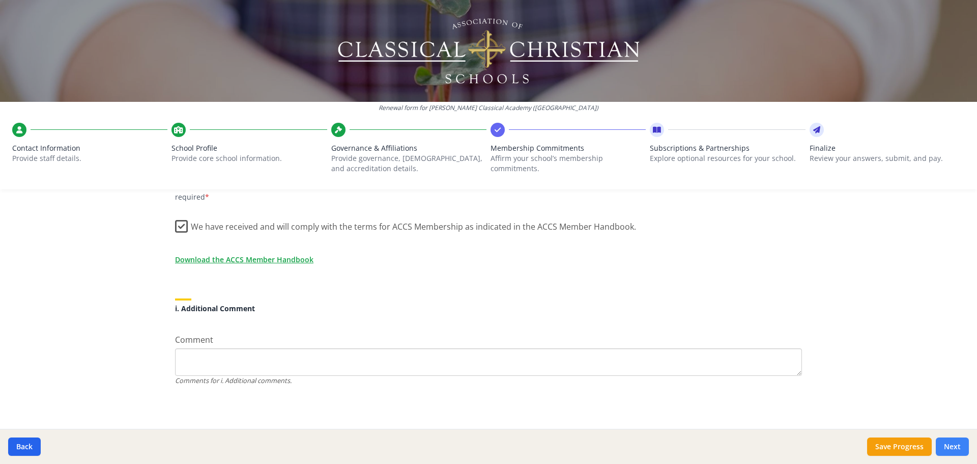
click at [960, 444] on button "Next" at bounding box center [952, 446] width 33 height 18
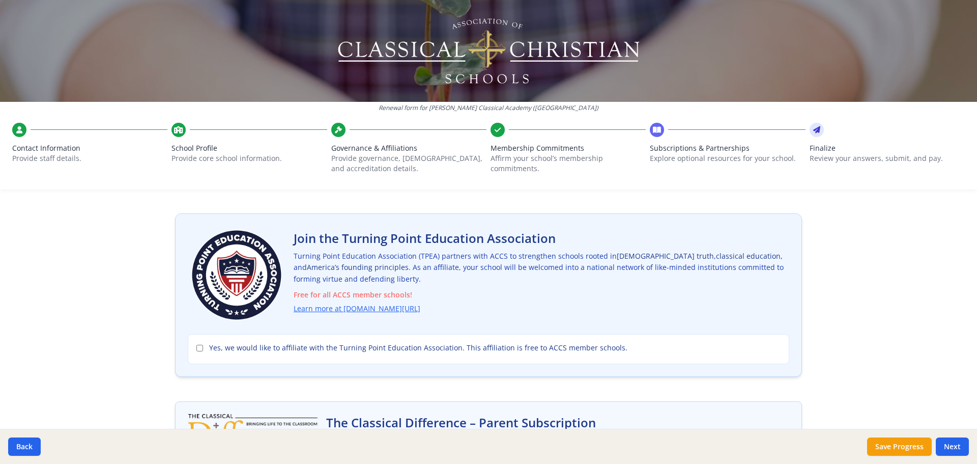
scroll to position [51, 0]
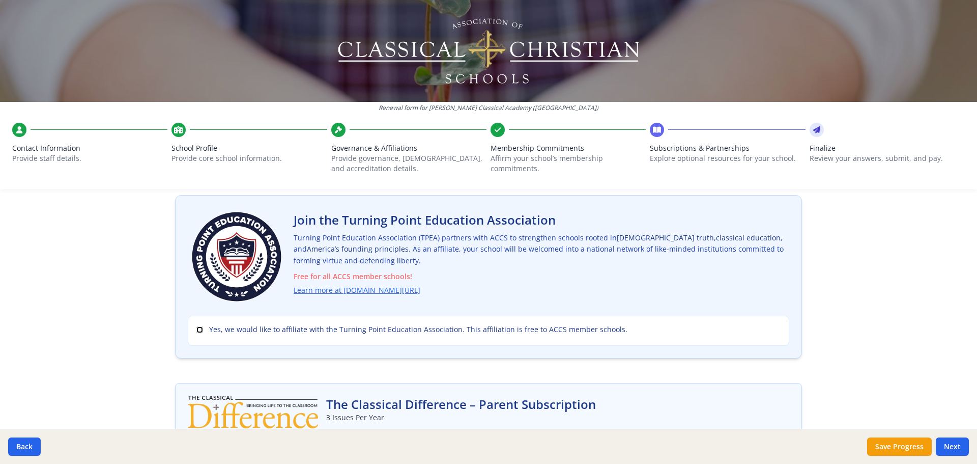
click at [196, 330] on input "Yes, we would like to affiliate with the Turning Point Education Association. T…" at bounding box center [199, 329] width 7 height 7
checkbox input "true"
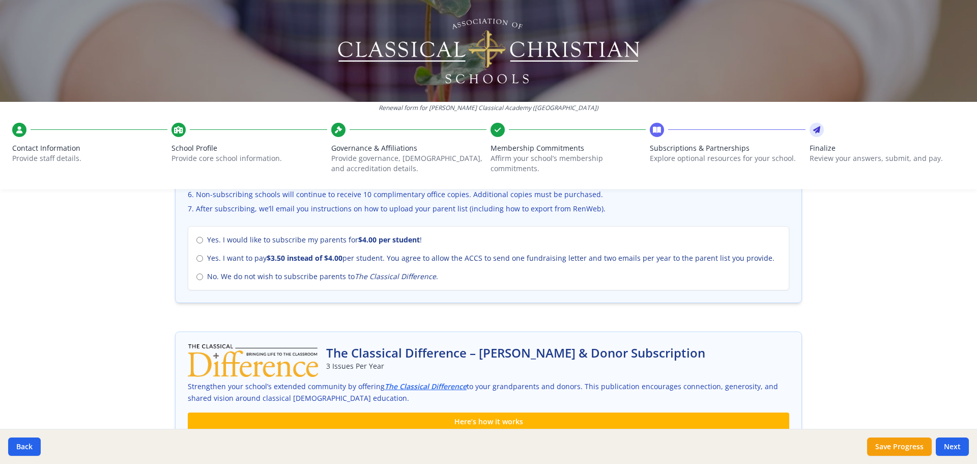
scroll to position [458, 0]
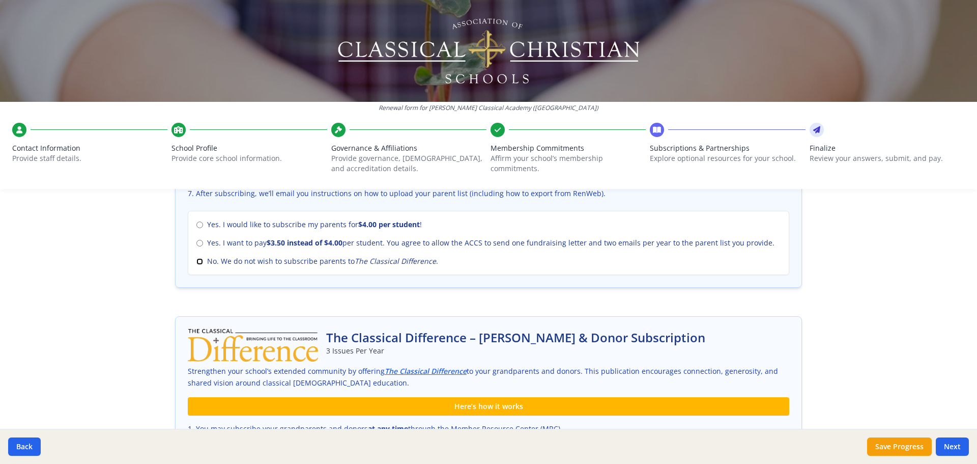
click at [196, 261] on input "No. We do not wish to subscribe parents to The Classical Difference ." at bounding box center [199, 261] width 7 height 7
radio input "true"
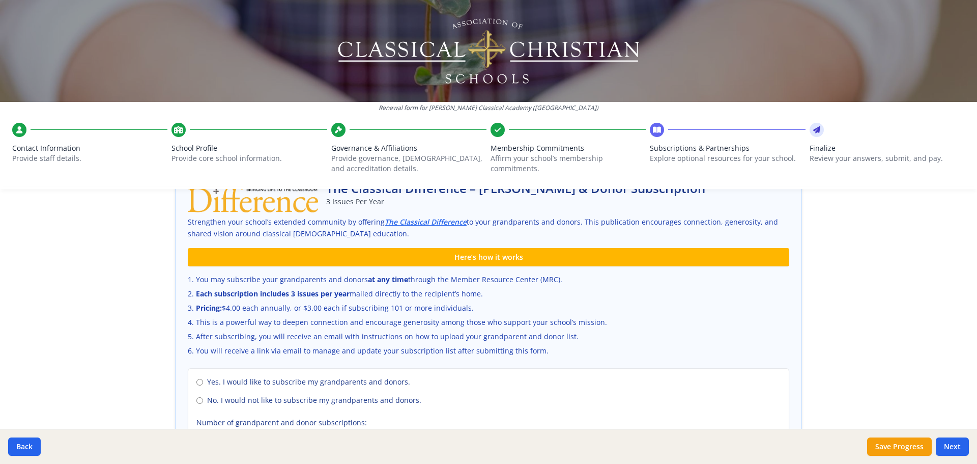
scroll to position [611, 0]
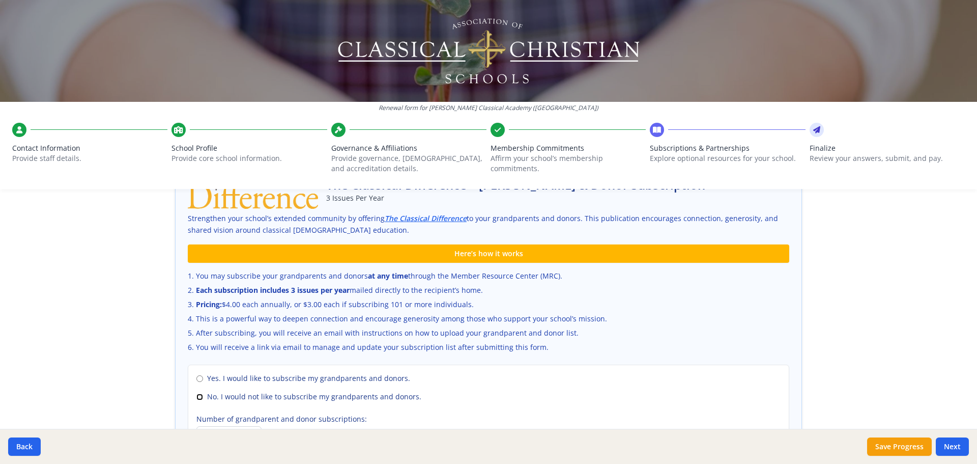
click at [196, 396] on input "No. I would not like to subscribe my grandparents and donors." at bounding box center [199, 396] width 7 height 7
radio input "true"
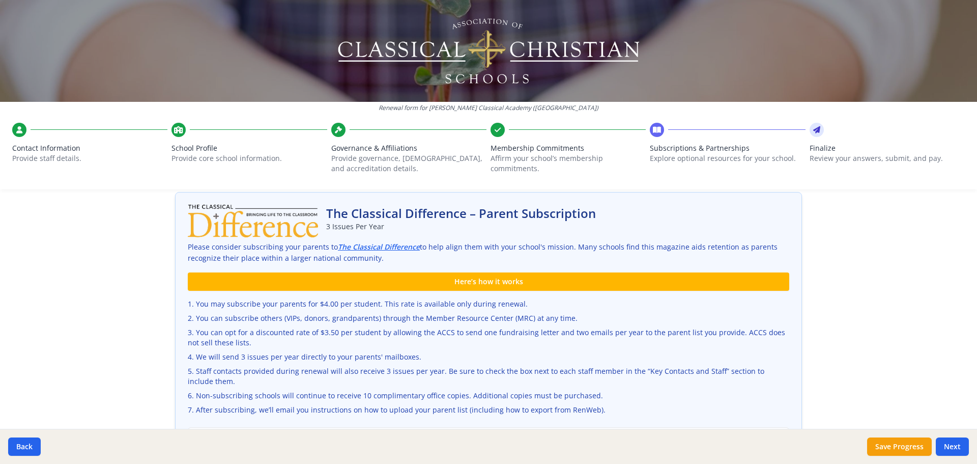
scroll to position [191, 0]
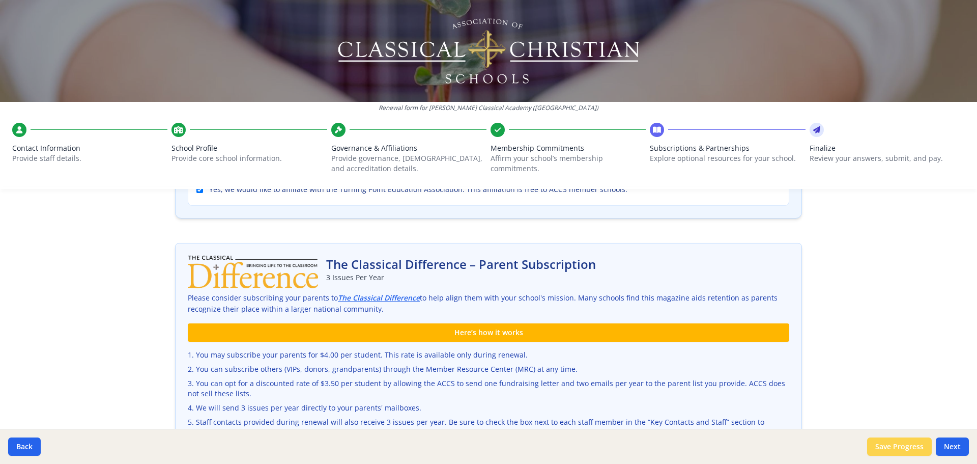
click at [901, 451] on button "Save Progress" at bounding box center [899, 446] width 65 height 18
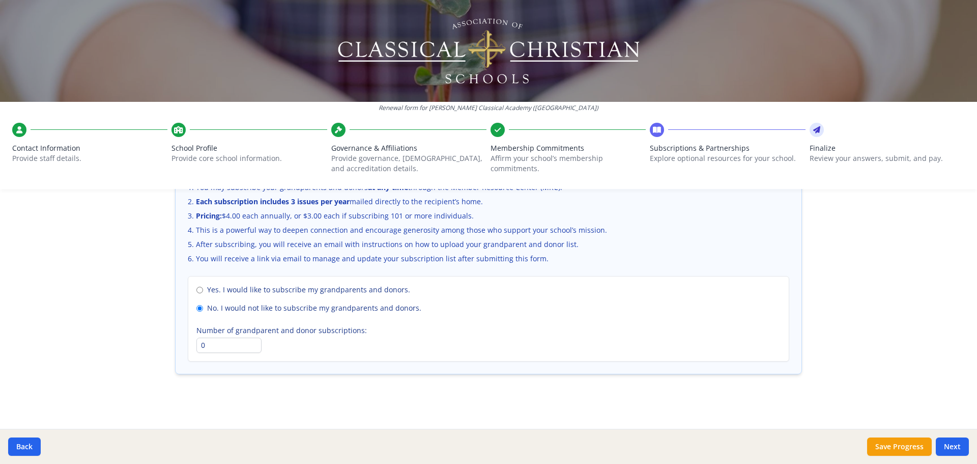
scroll to position [700, 0]
click at [951, 444] on button "Next" at bounding box center [952, 446] width 33 height 18
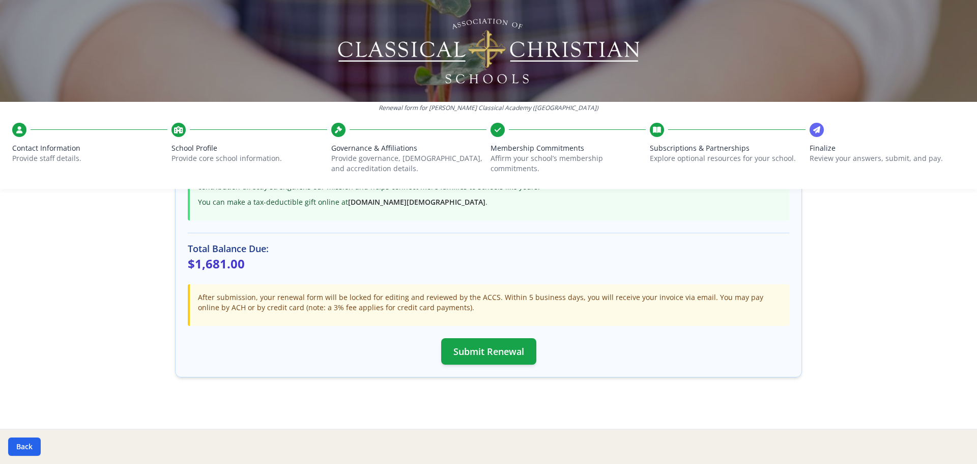
scroll to position [270, 0]
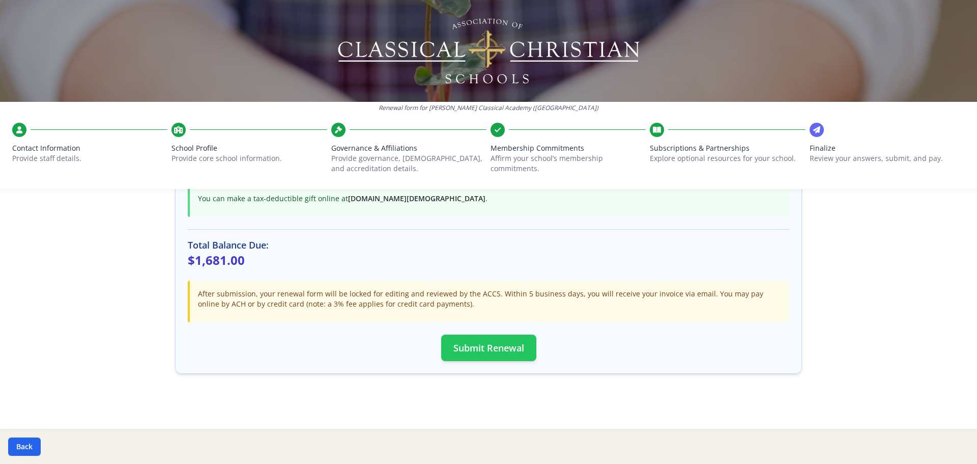
click at [479, 345] on button "Submit Renewal" at bounding box center [488, 347] width 95 height 26
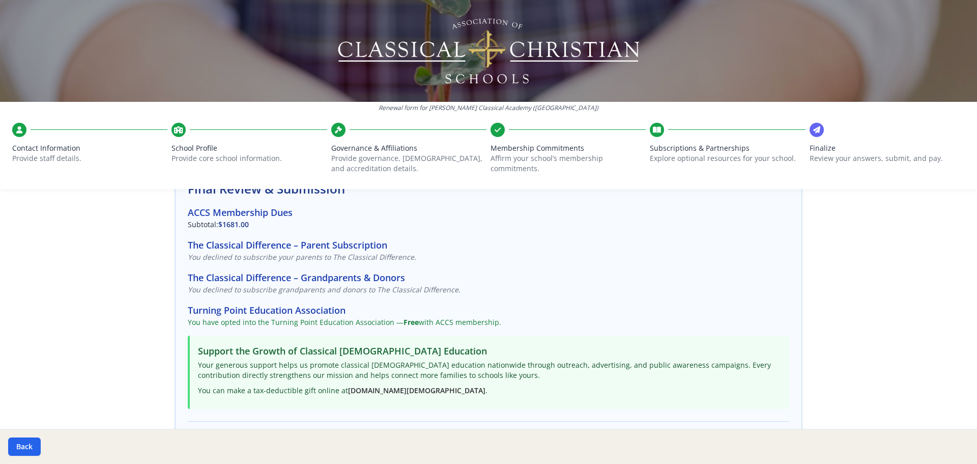
scroll to position [51, 0]
